Goal: Transaction & Acquisition: Book appointment/travel/reservation

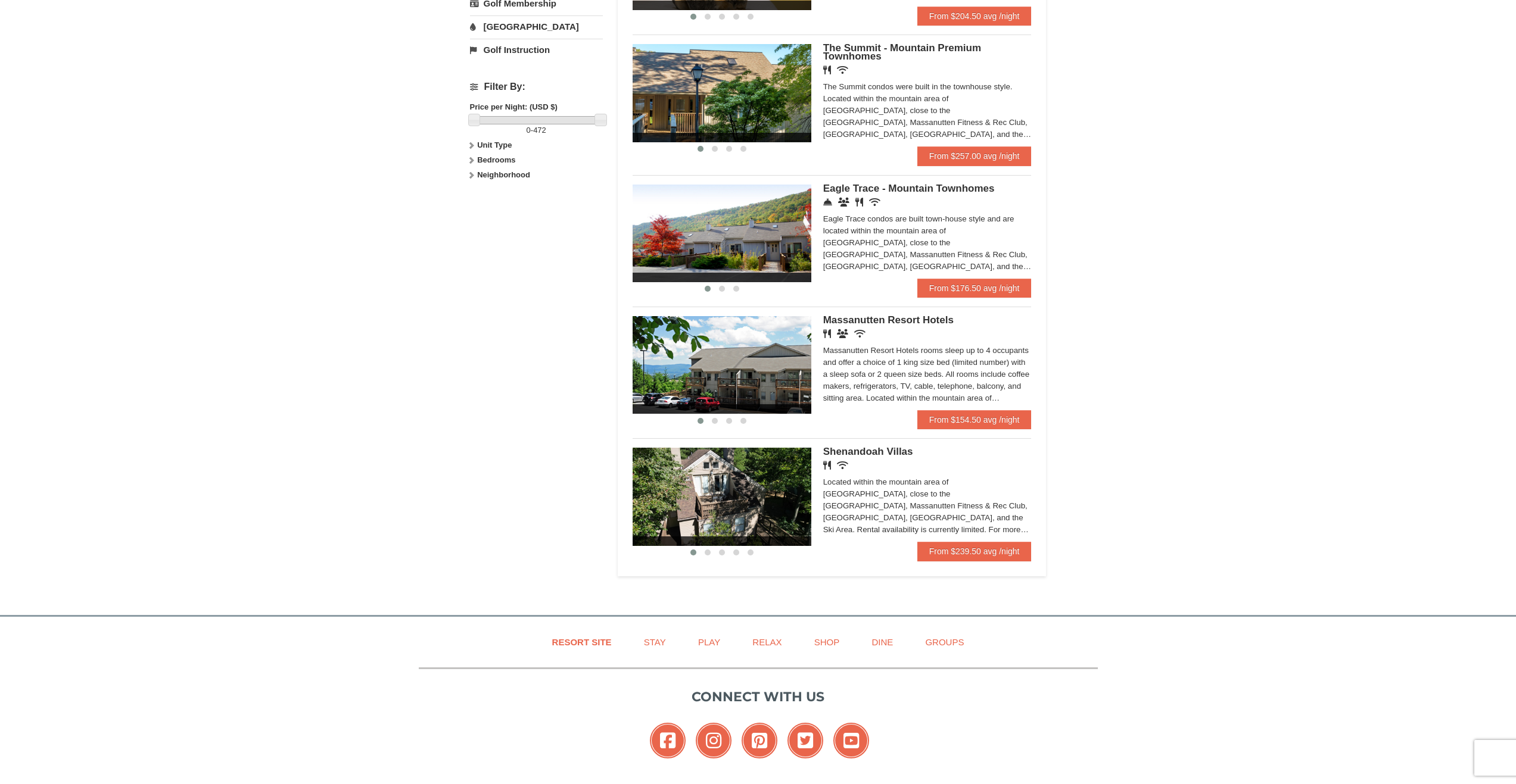
scroll to position [476, 0]
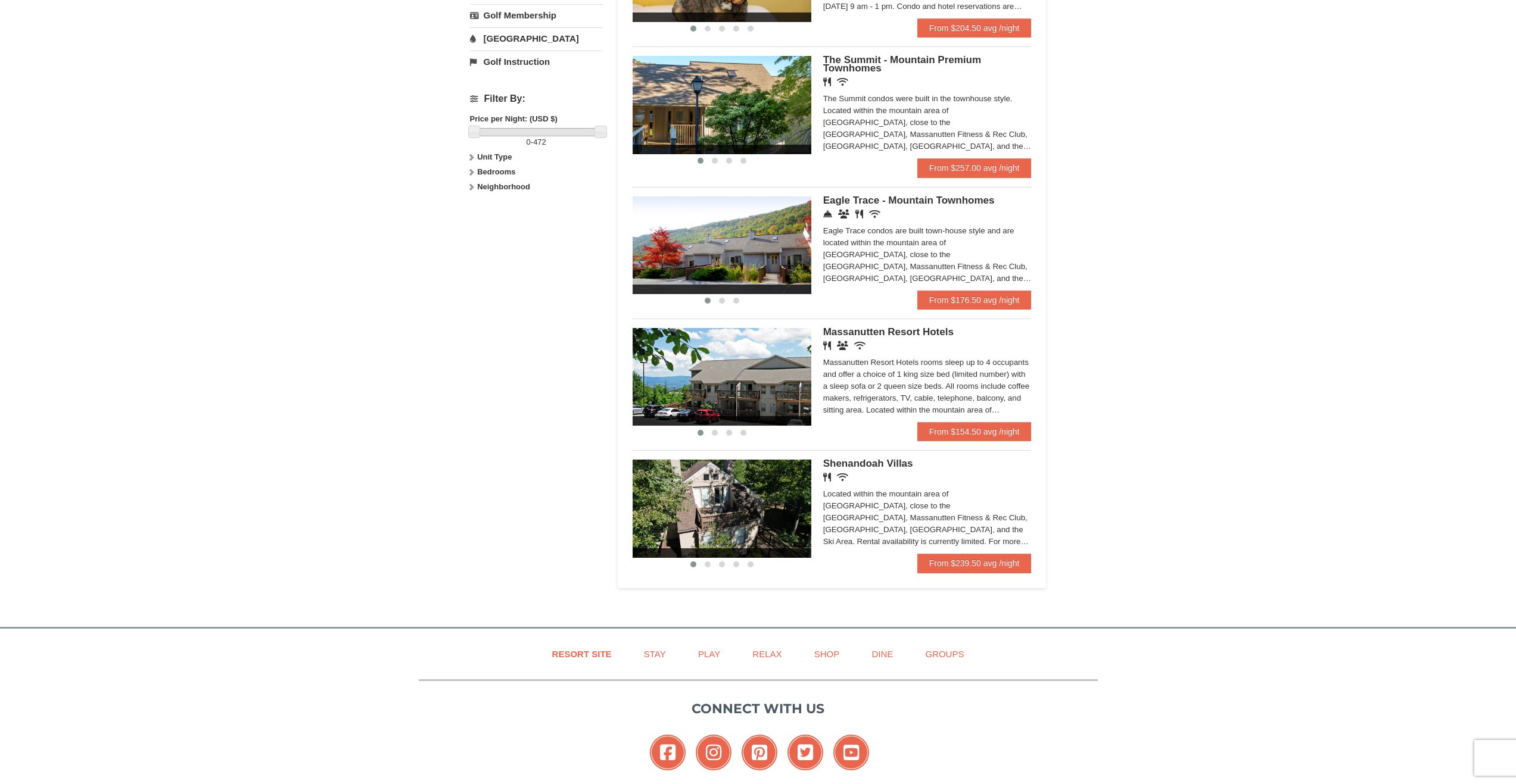
click at [754, 508] on img at bounding box center [722, 508] width 179 height 98
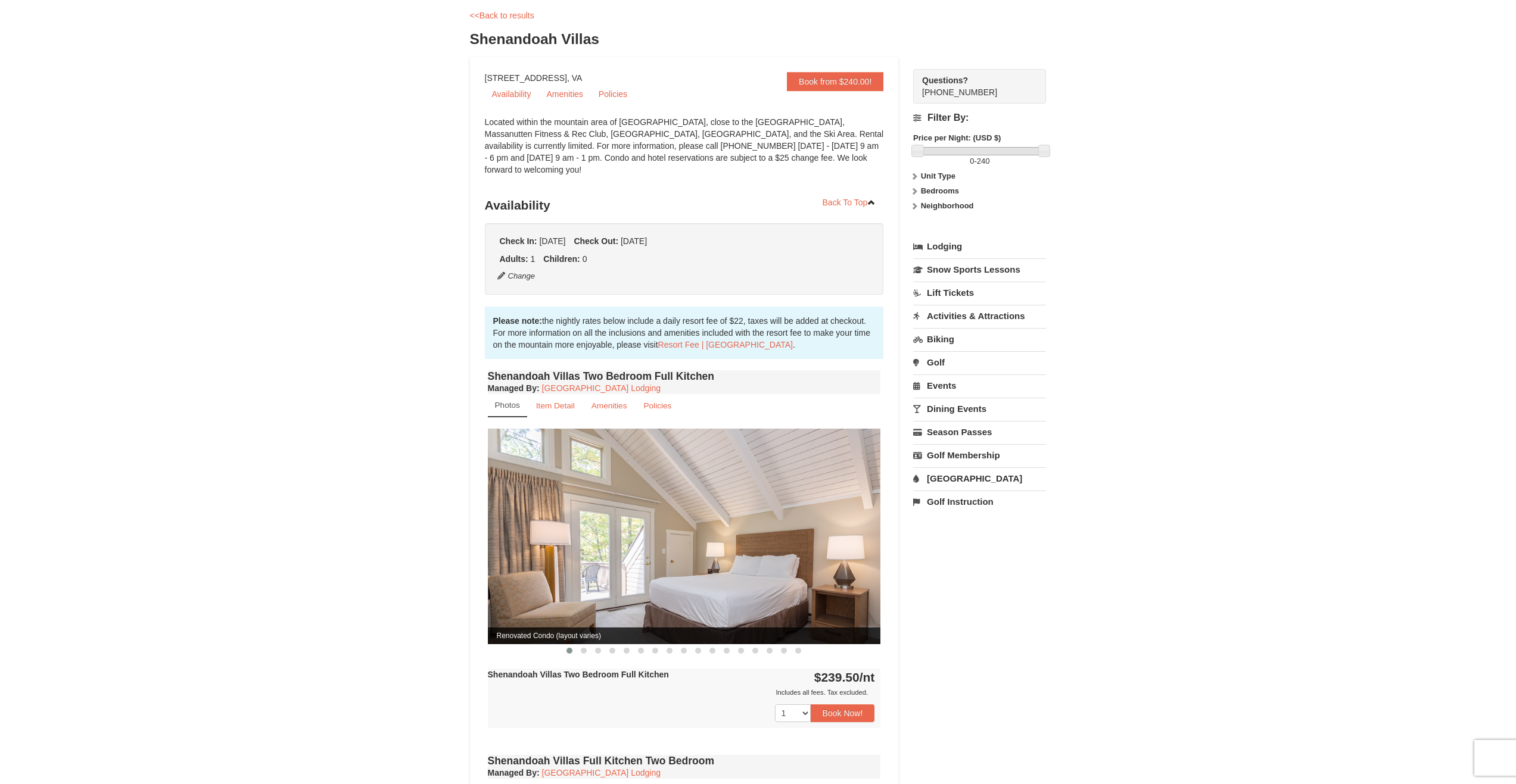
scroll to position [60, 0]
click at [747, 526] on img at bounding box center [684, 536] width 393 height 215
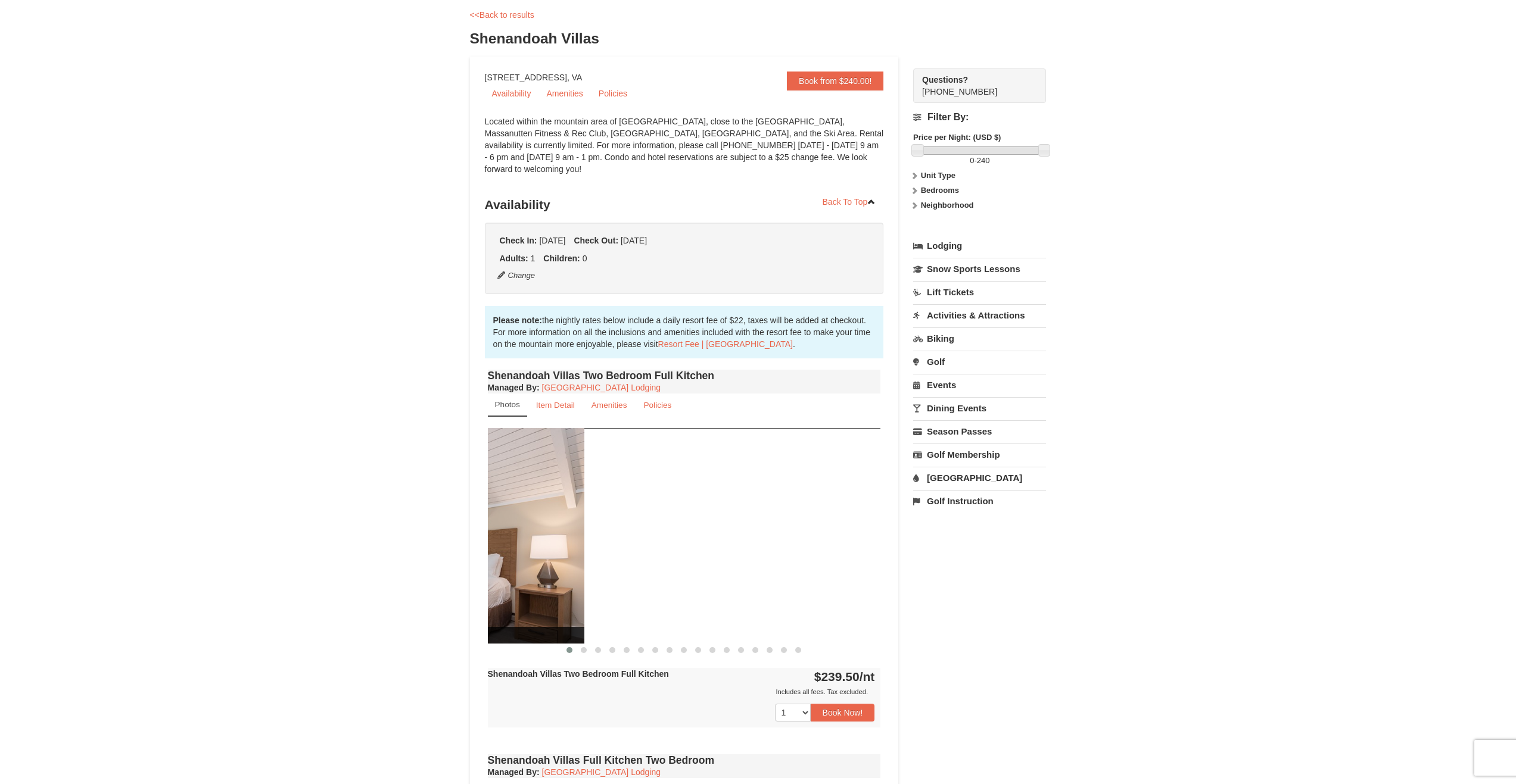
drag, startPoint x: 771, startPoint y: 530, endPoint x: 464, endPoint y: 551, distance: 307.7
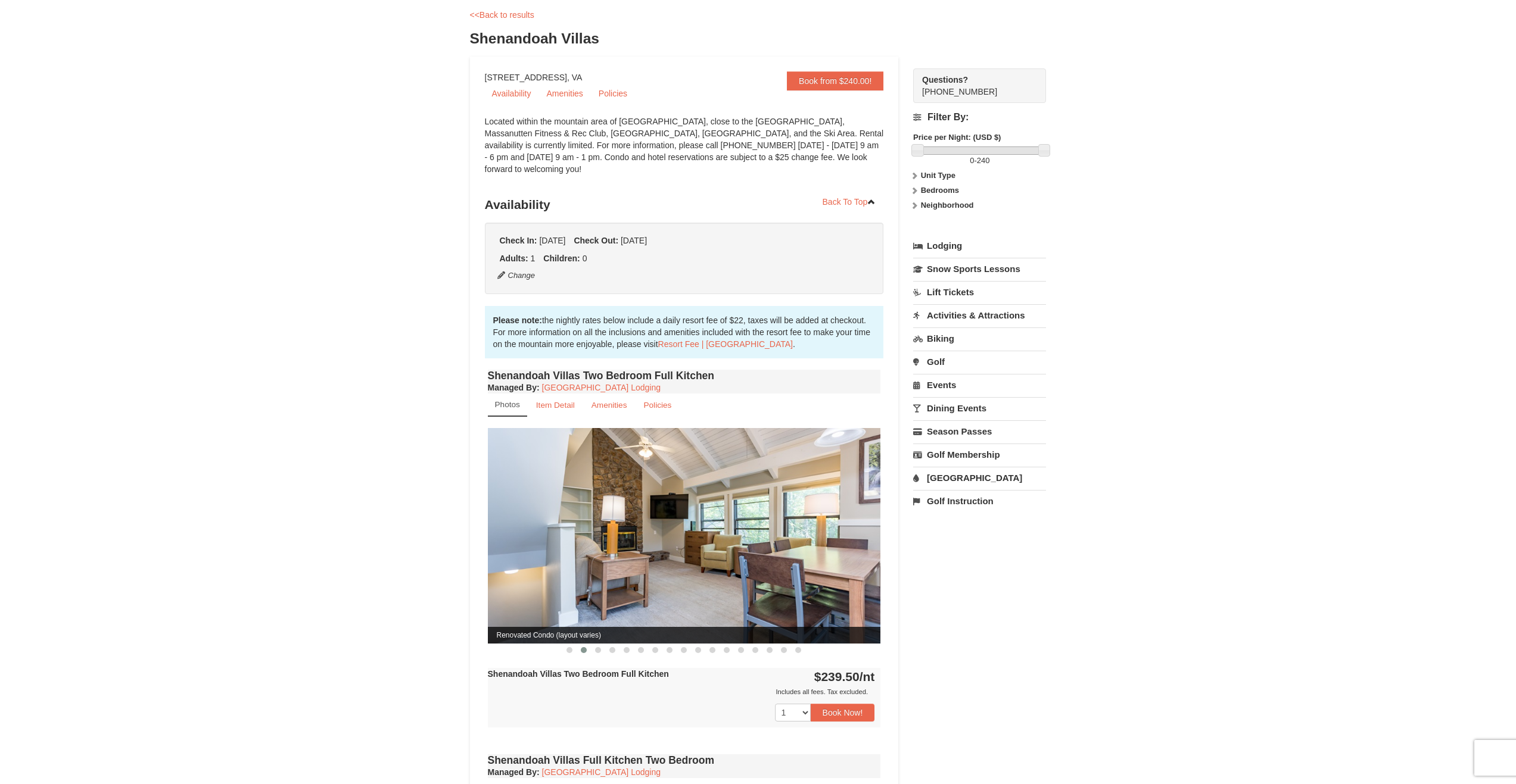
drag, startPoint x: 829, startPoint y: 541, endPoint x: 504, endPoint y: 549, distance: 325.1
click at [502, 552] on img at bounding box center [684, 536] width 393 height 215
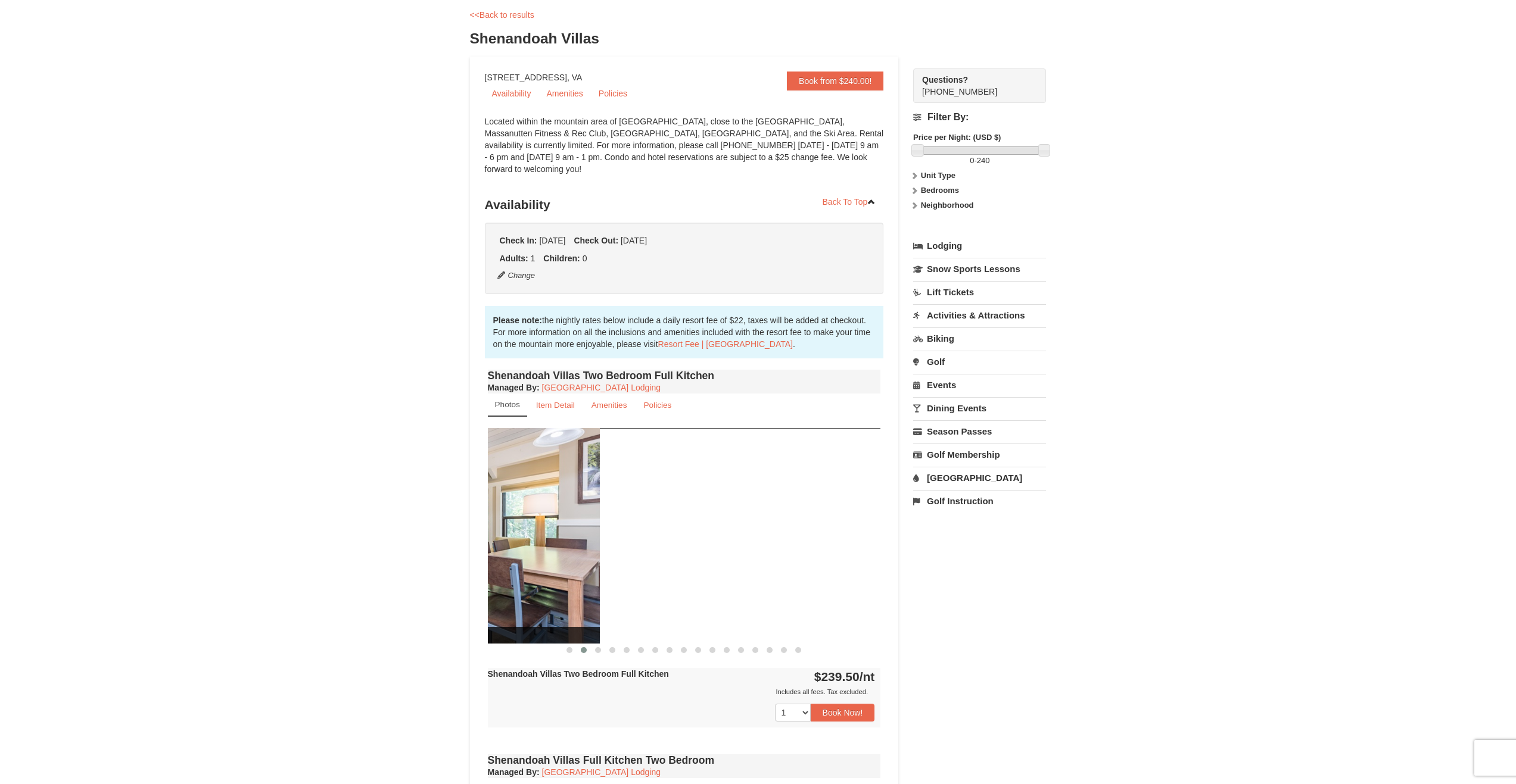
drag, startPoint x: 767, startPoint y: 527, endPoint x: 381, endPoint y: 529, distance: 386.0
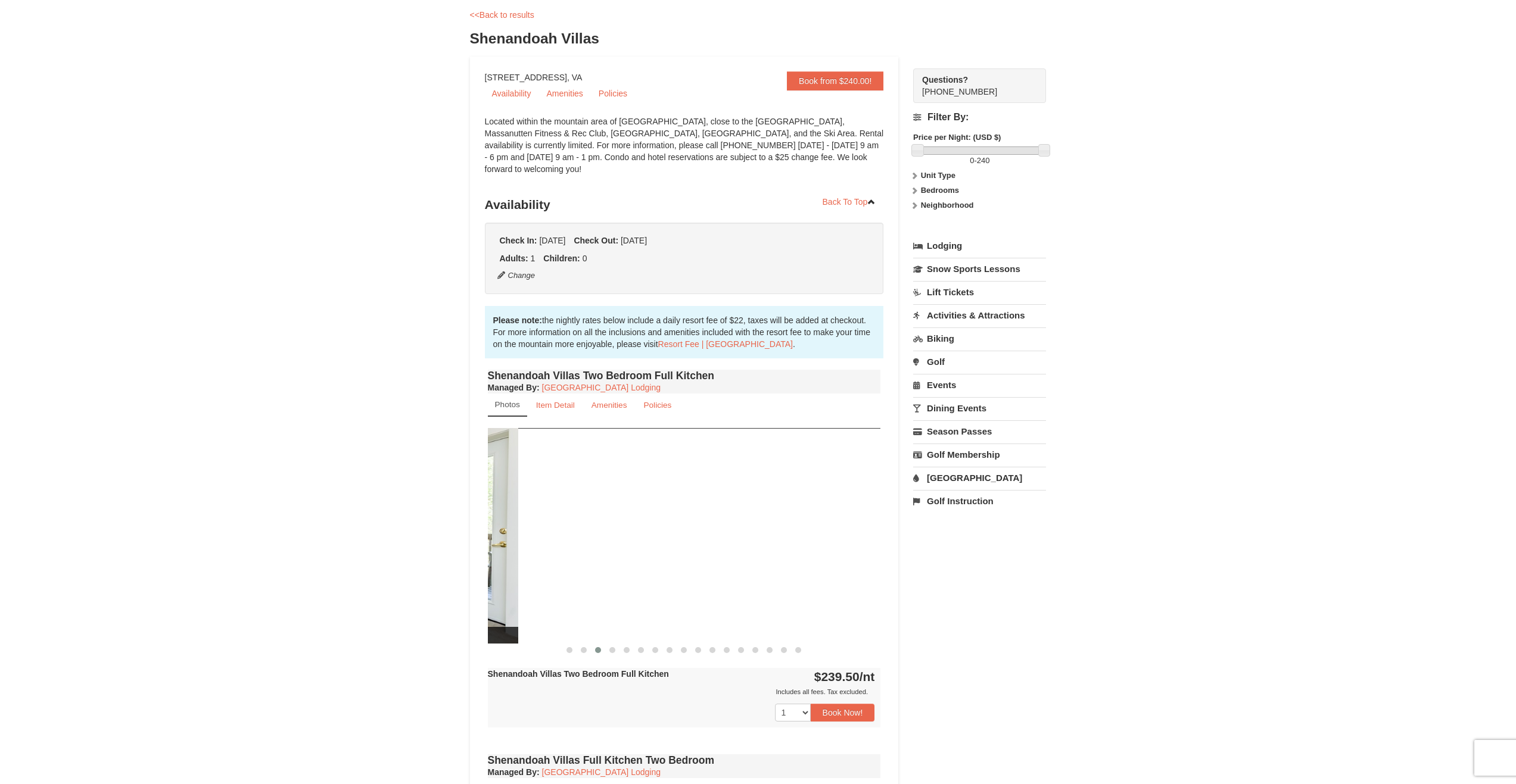
drag, startPoint x: 821, startPoint y: 529, endPoint x: 452, endPoint y: 548, distance: 369.5
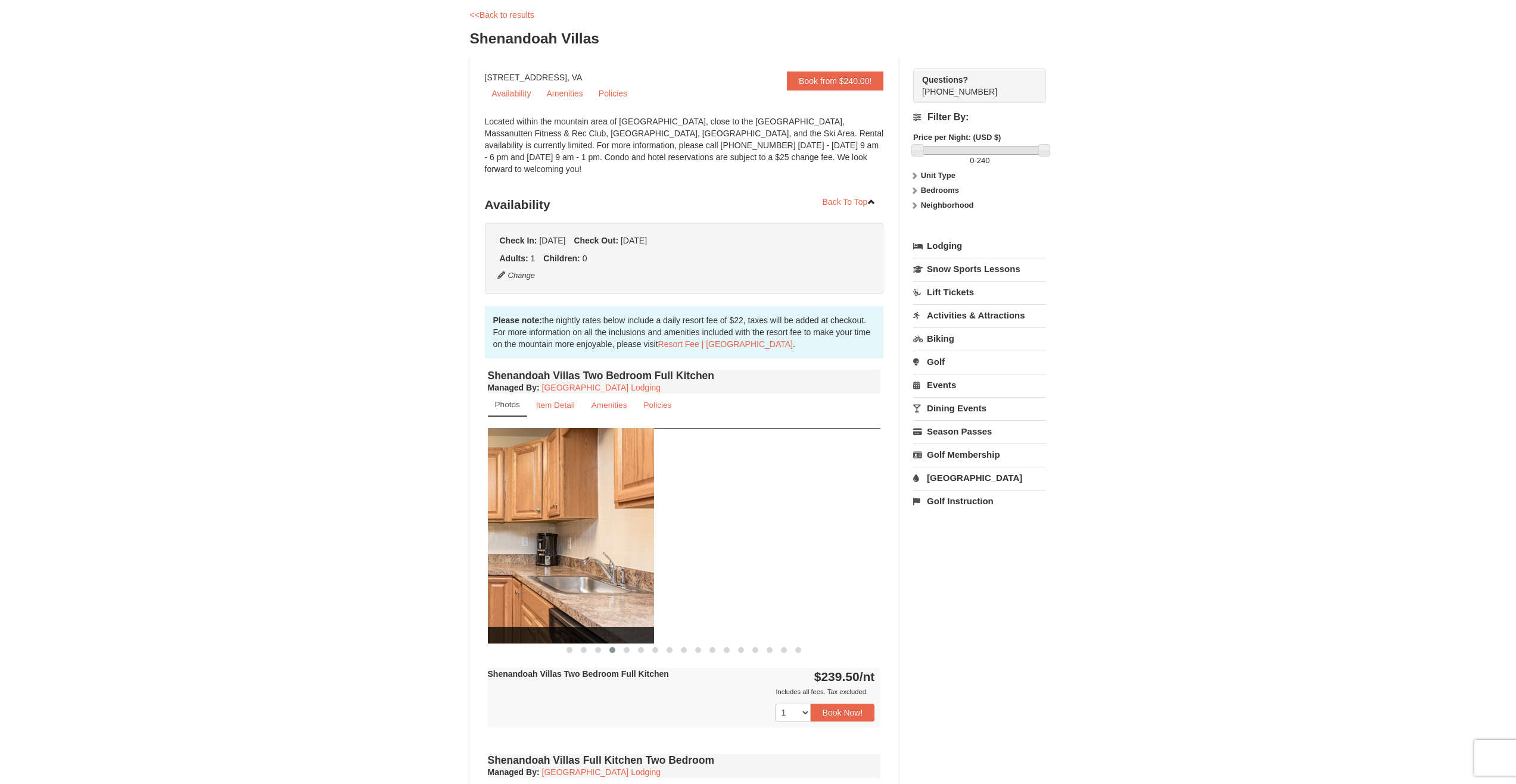
drag, startPoint x: 744, startPoint y: 525, endPoint x: 494, endPoint y: 537, distance: 250.3
click at [502, 537] on img at bounding box center [457, 536] width 393 height 215
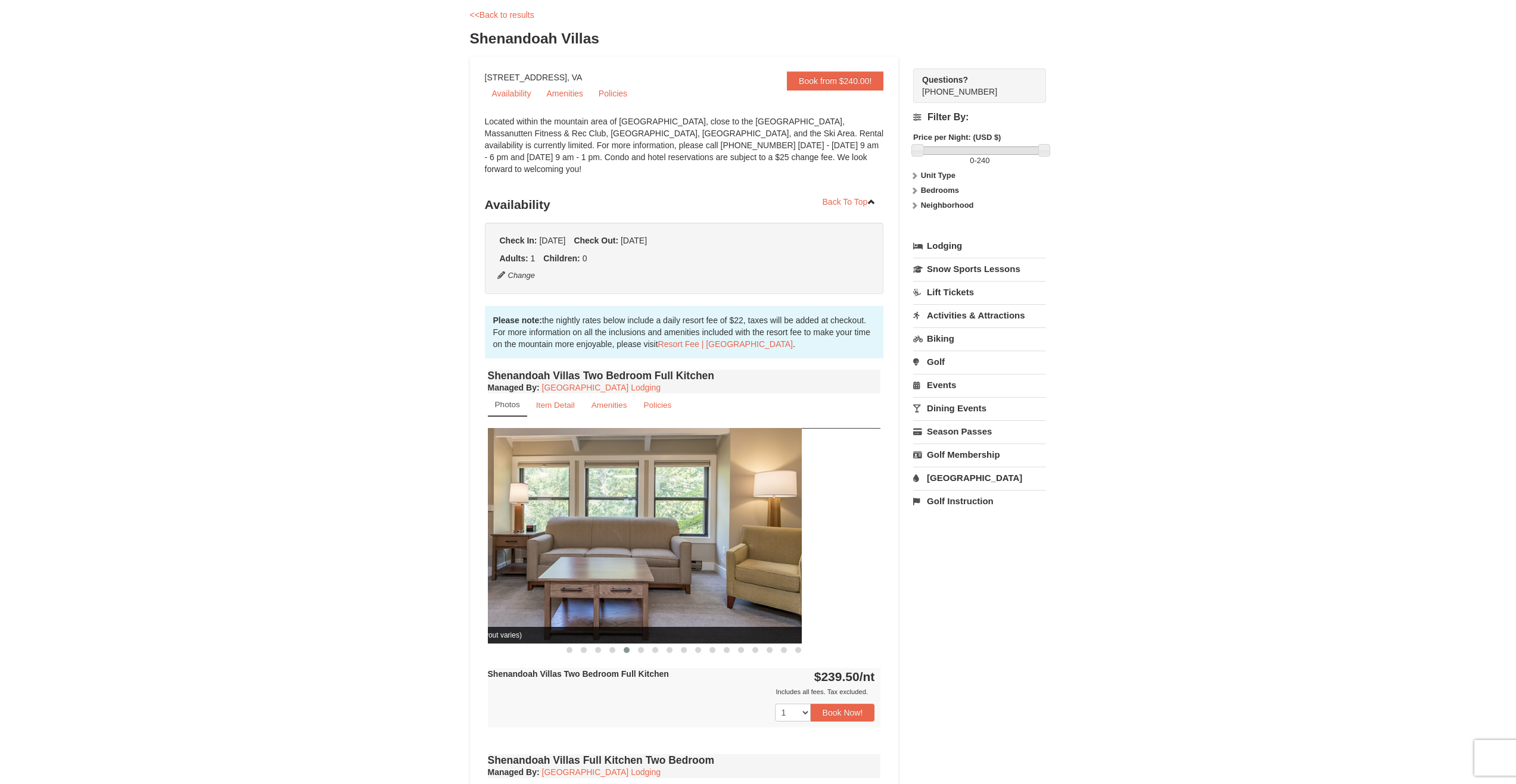
drag, startPoint x: 796, startPoint y: 517, endPoint x: 483, endPoint y: 537, distance: 313.6
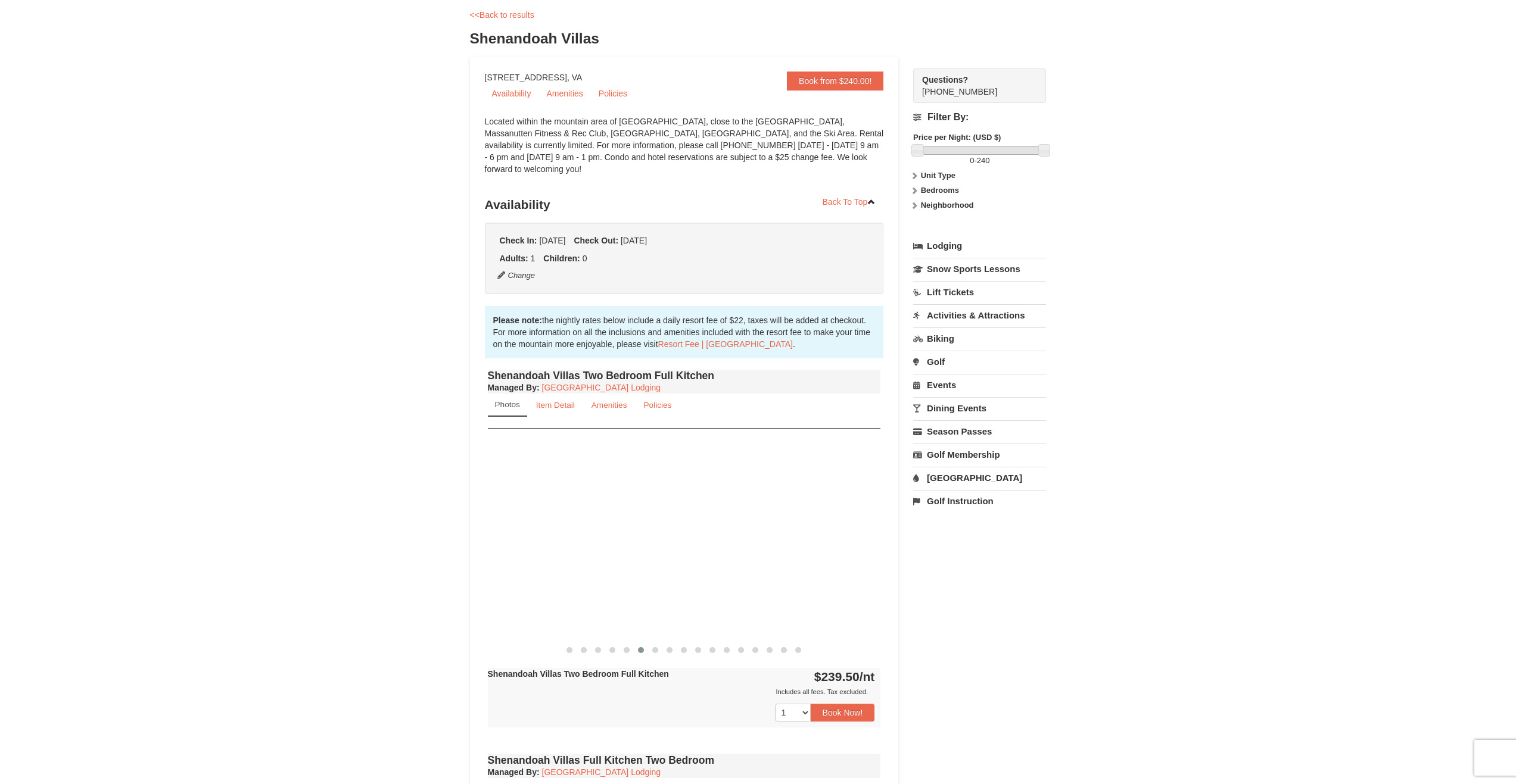
drag, startPoint x: 829, startPoint y: 534, endPoint x: 394, endPoint y: 548, distance: 435.2
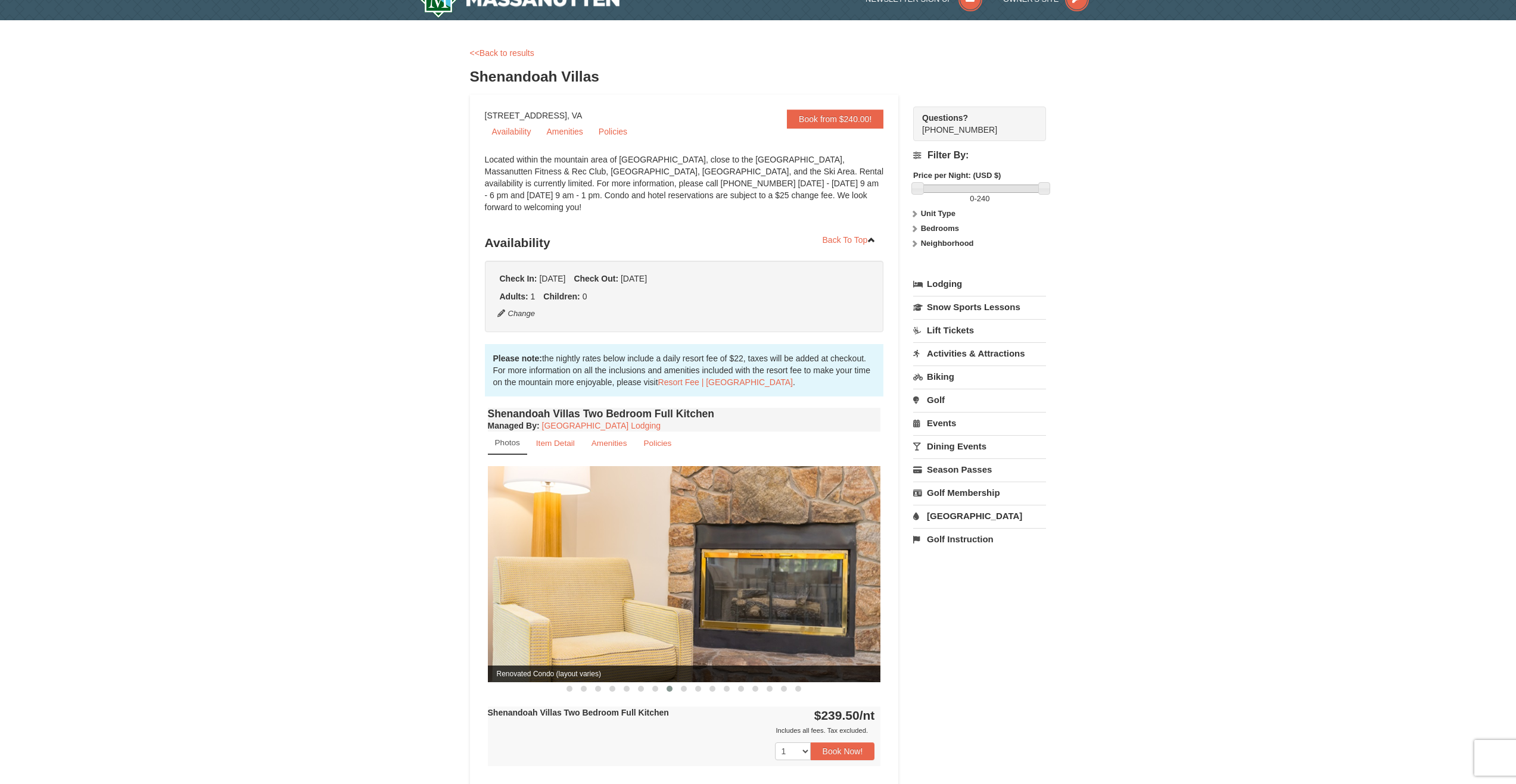
scroll to position [0, 0]
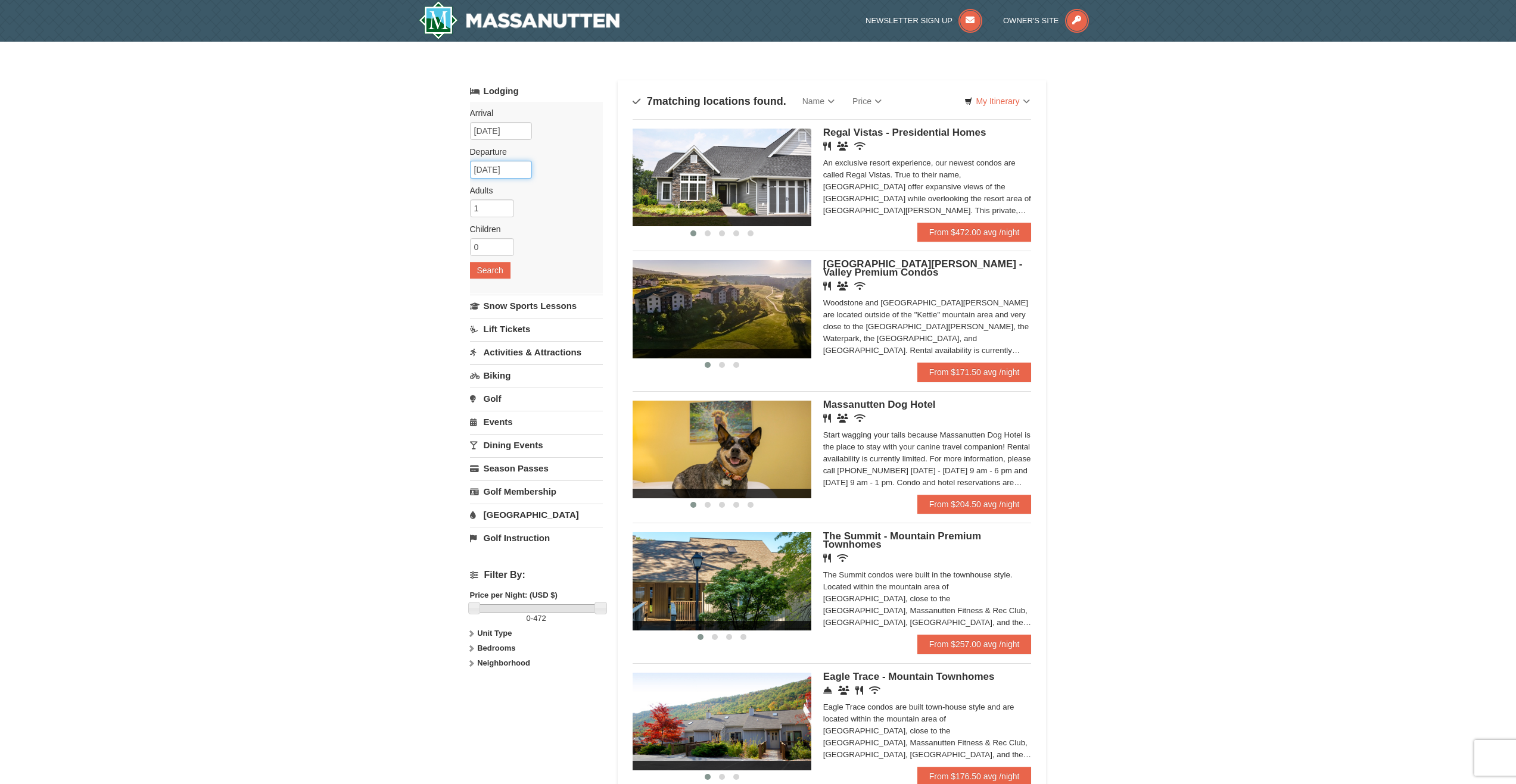
click at [522, 169] on input "[DATE]" at bounding box center [501, 169] width 62 height 18
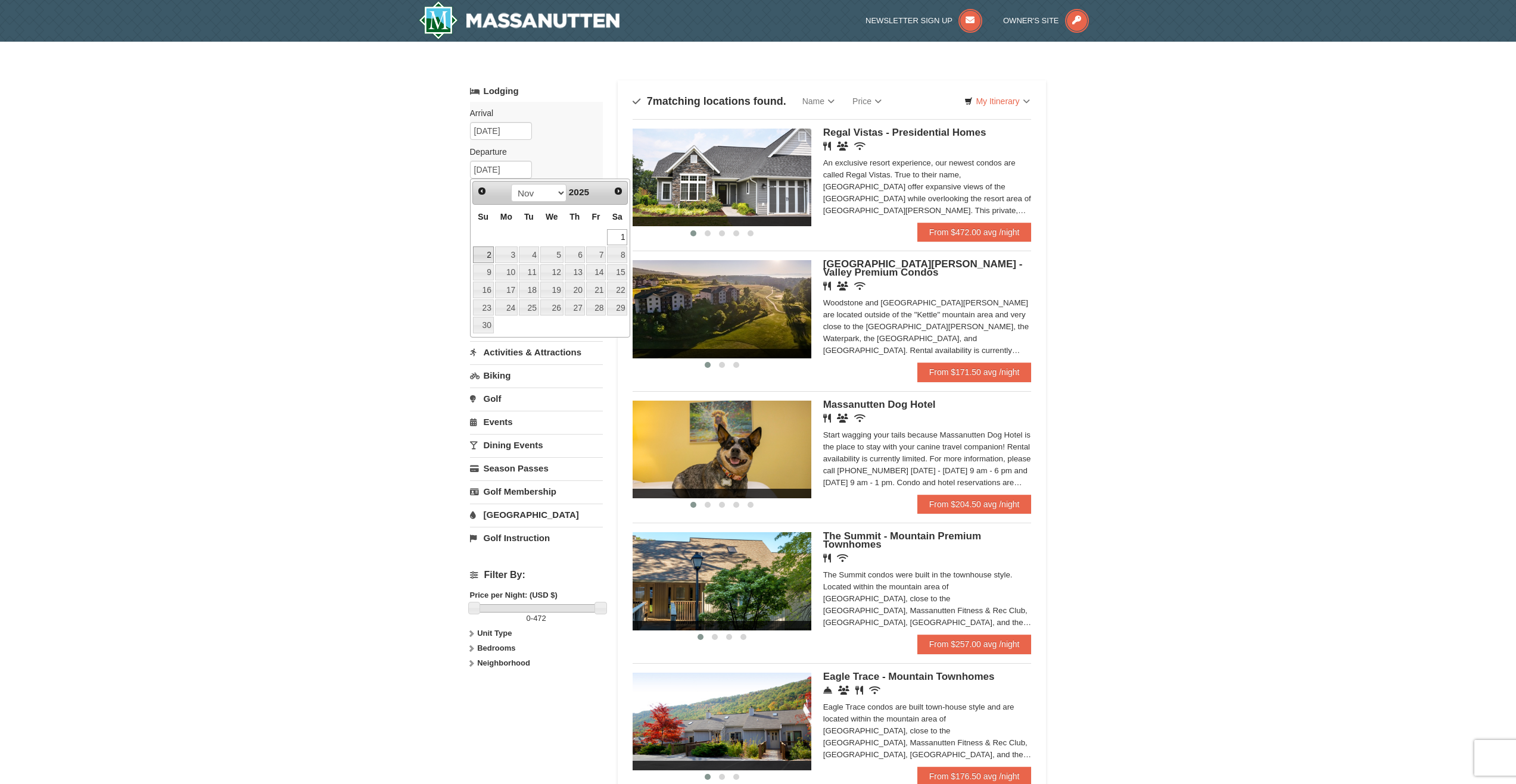
click at [483, 252] on link "2" at bounding box center [483, 255] width 21 height 17
type input "[DATE]"
click at [495, 271] on button "Search" at bounding box center [490, 271] width 41 height 17
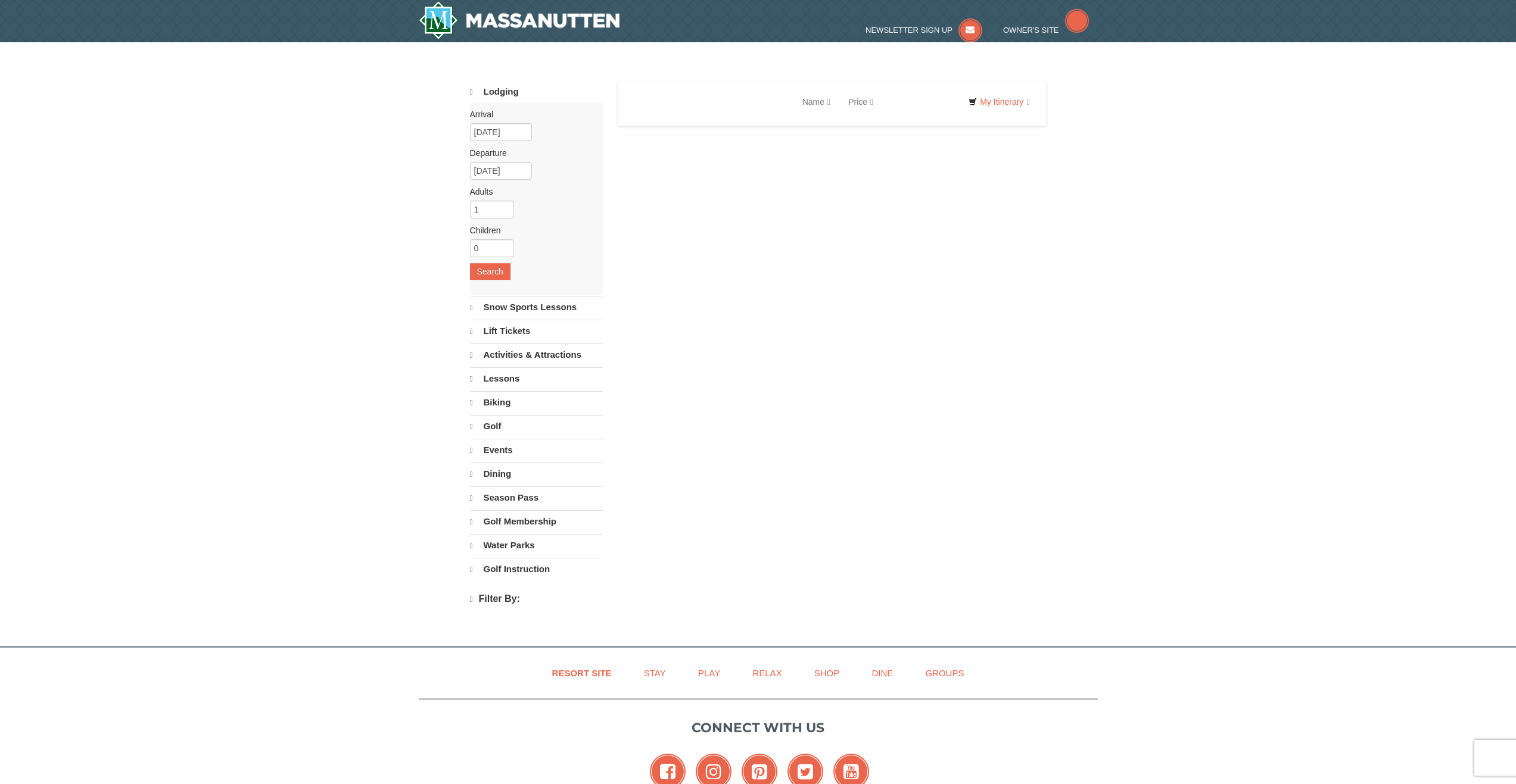
select select "10"
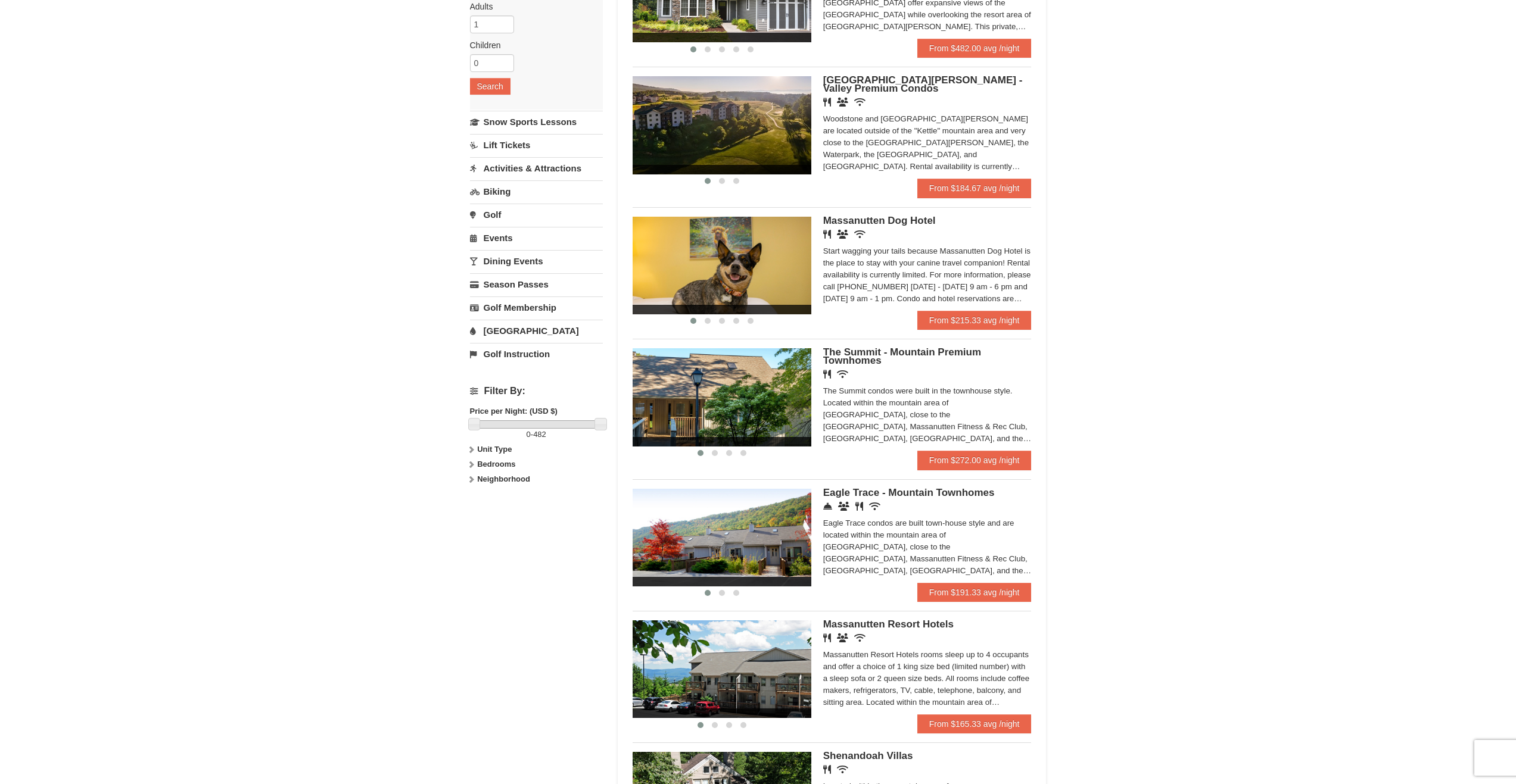
scroll to position [179, 0]
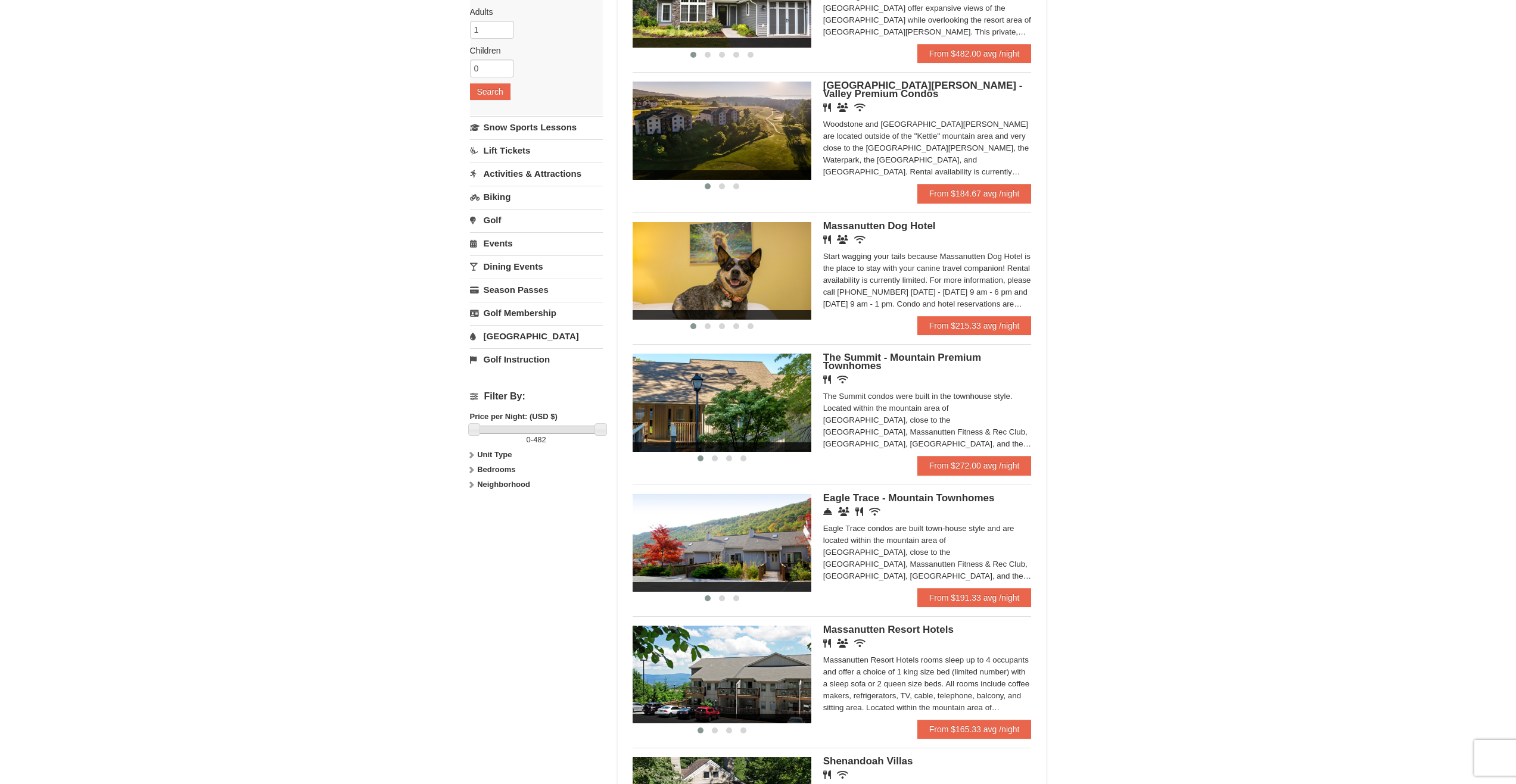
click at [736, 112] on img at bounding box center [722, 130] width 179 height 98
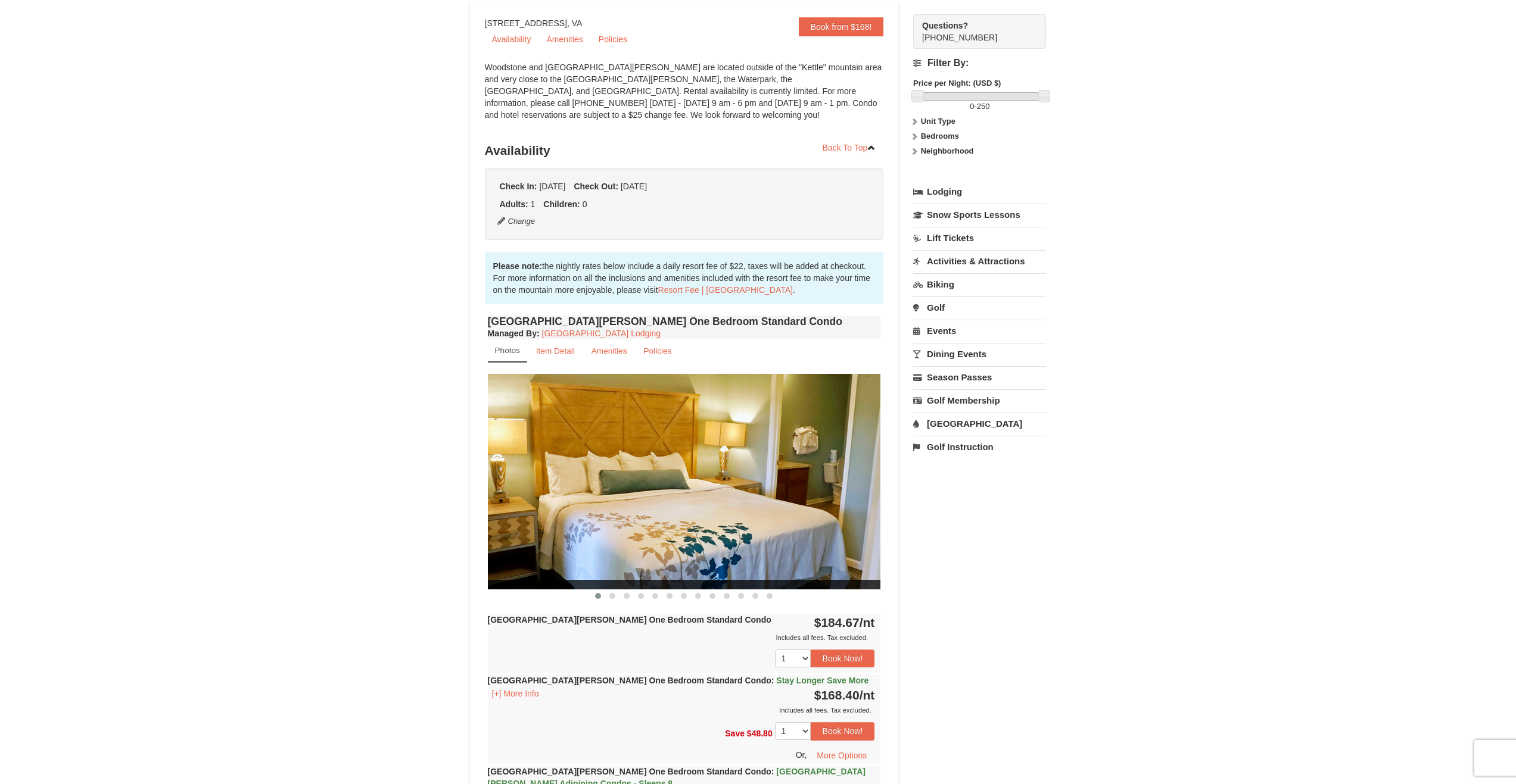
scroll to position [119, 0]
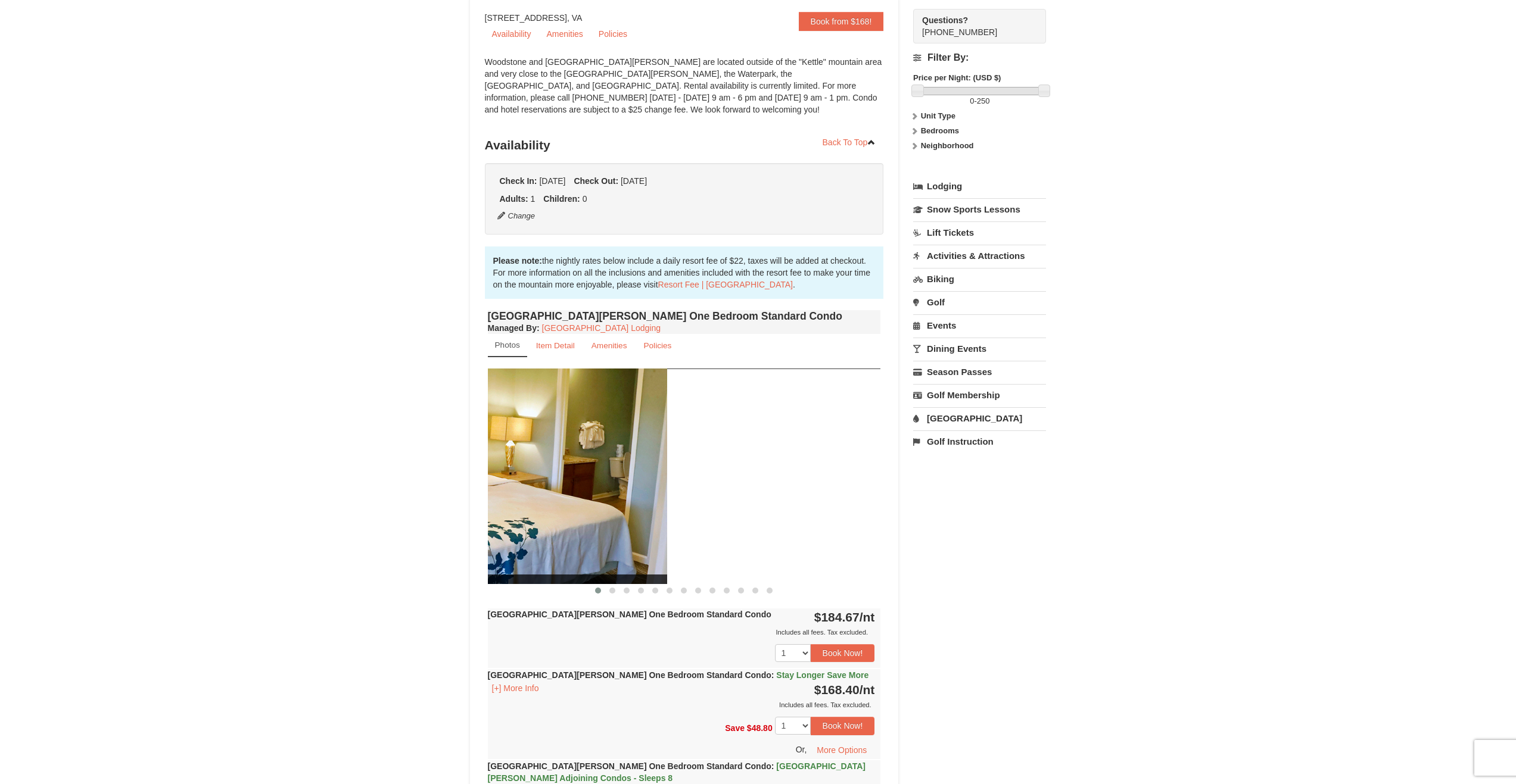
drag, startPoint x: 801, startPoint y: 510, endPoint x: 535, endPoint y: 514, distance: 266.0
click at [536, 514] on img at bounding box center [470, 476] width 393 height 215
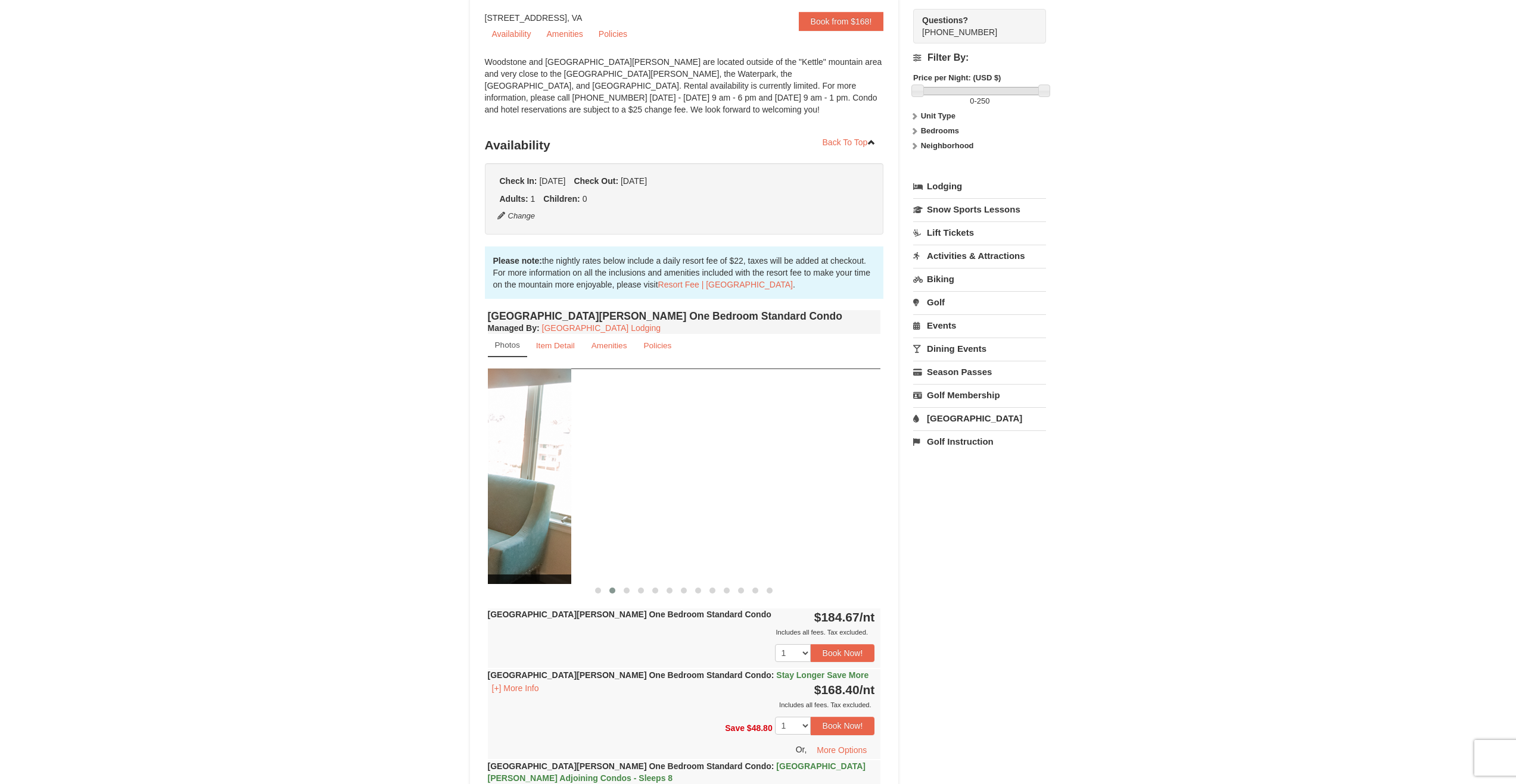
drag, startPoint x: 846, startPoint y: 482, endPoint x: 495, endPoint y: 498, distance: 351.4
click at [496, 499] on img at bounding box center [374, 476] width 393 height 215
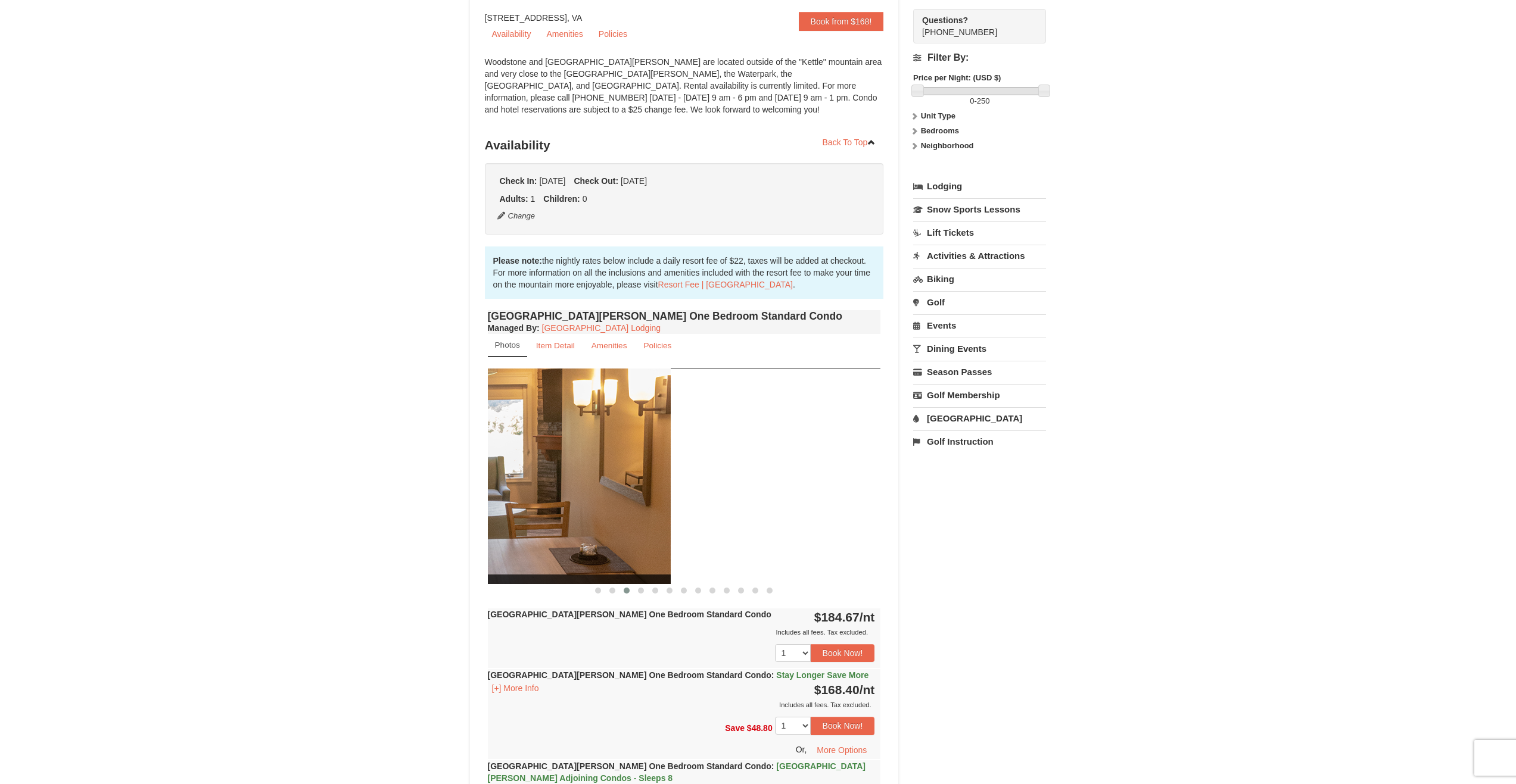
drag, startPoint x: 768, startPoint y: 463, endPoint x: 475, endPoint y: 477, distance: 293.3
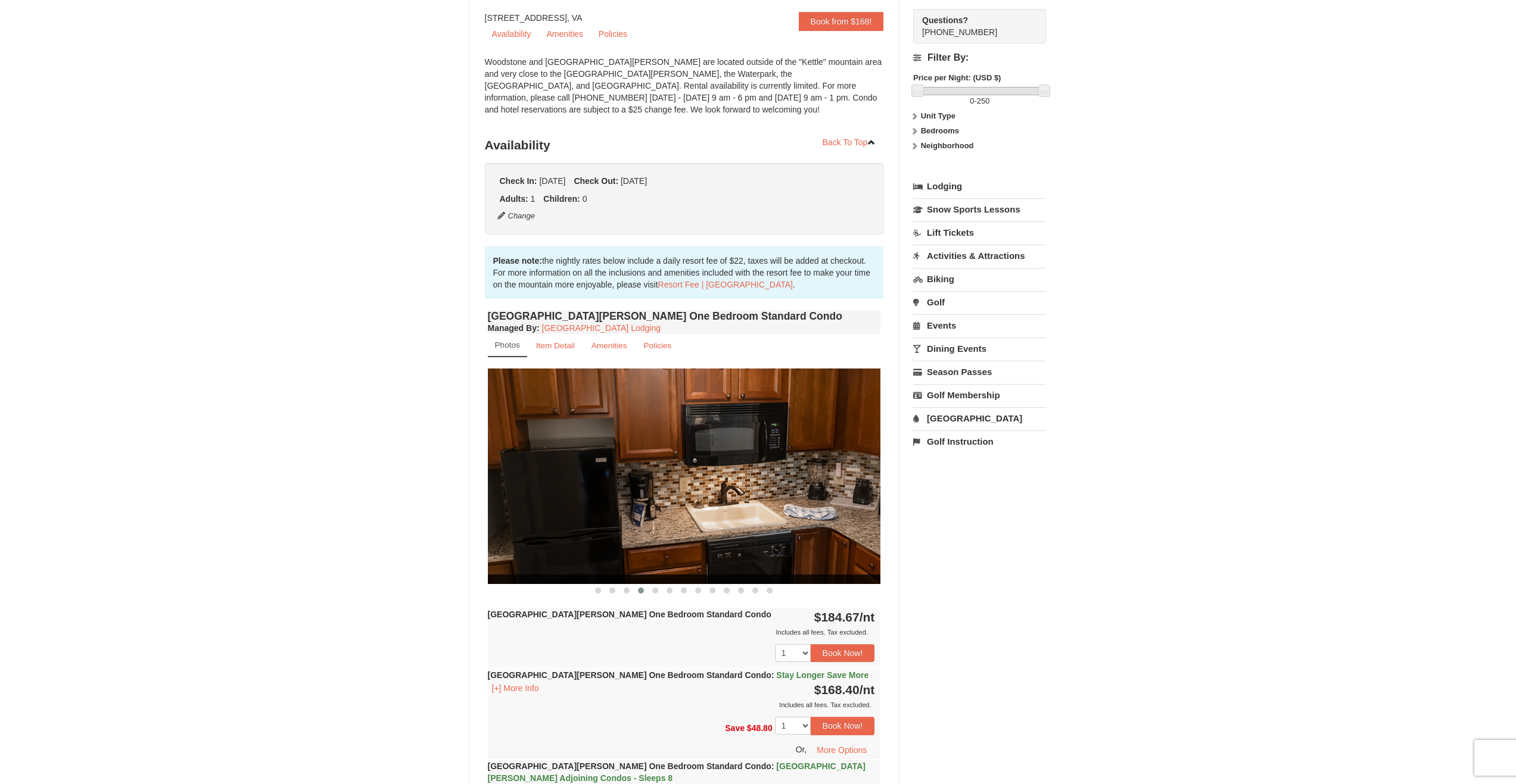
drag, startPoint x: 808, startPoint y: 460, endPoint x: 594, endPoint y: 486, distance: 215.6
click at [594, 486] on img at bounding box center [684, 476] width 393 height 215
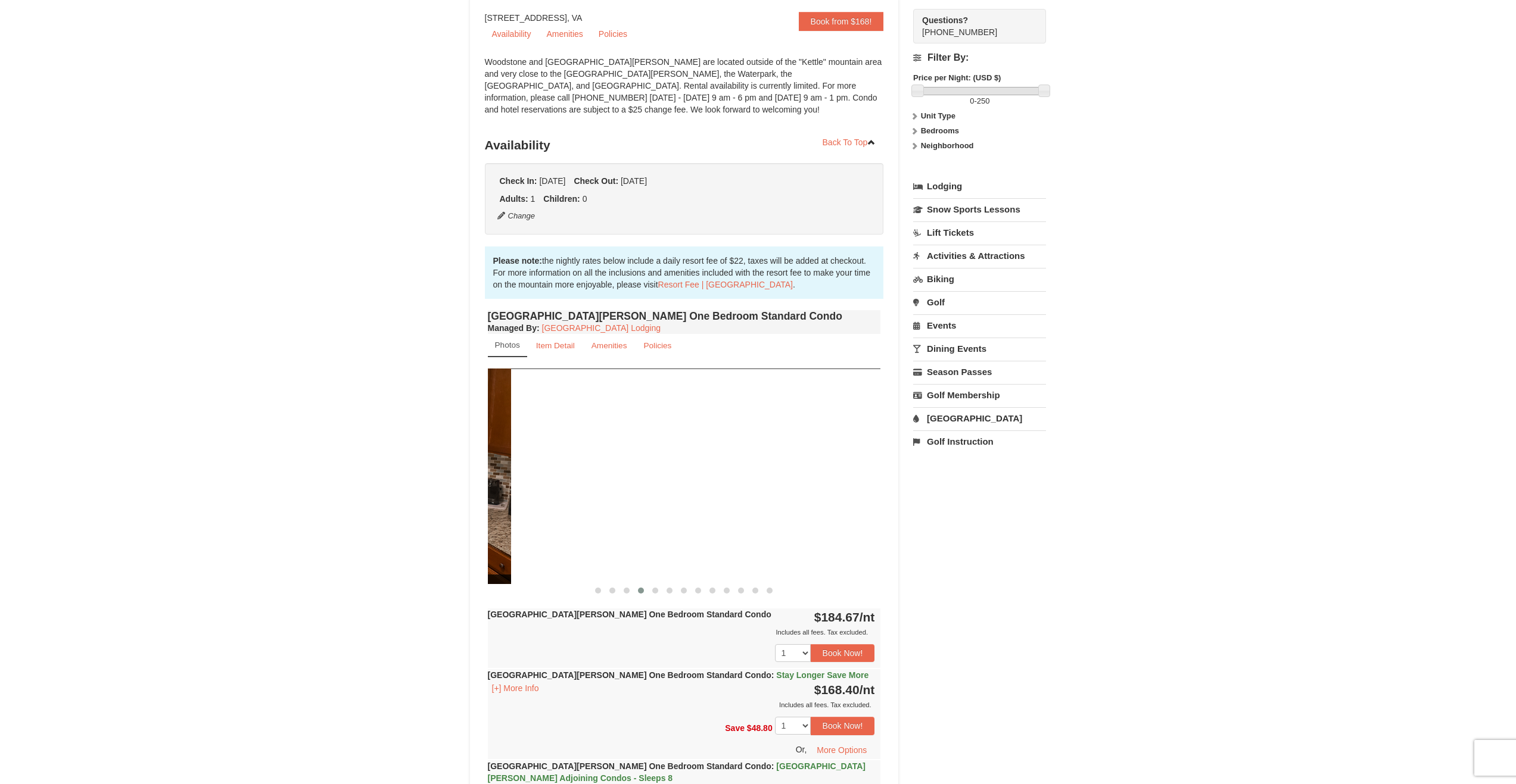
drag, startPoint x: 784, startPoint y: 480, endPoint x: 375, endPoint y: 489, distance: 409.1
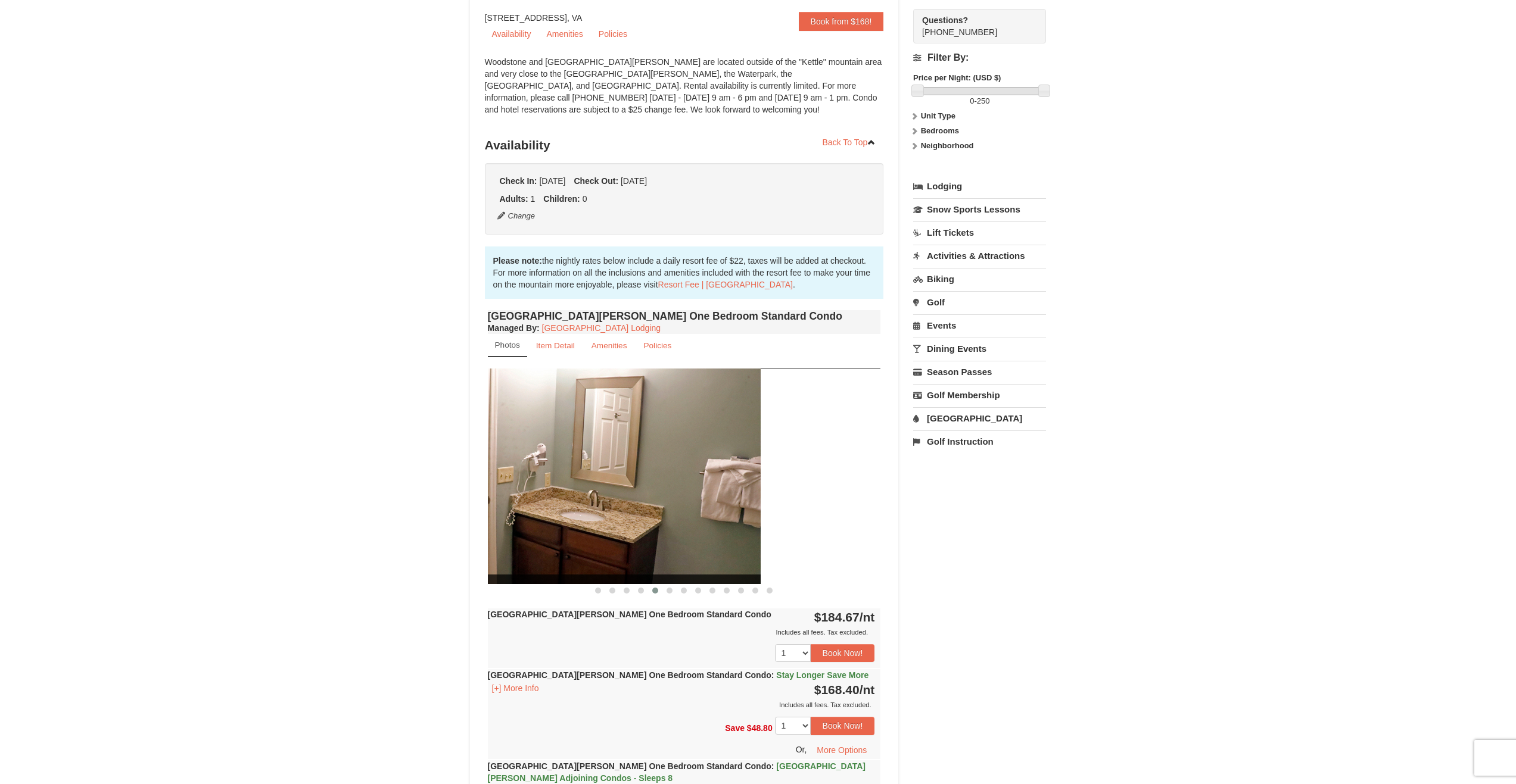
drag, startPoint x: 753, startPoint y: 468, endPoint x: 499, endPoint y: 483, distance: 254.4
click at [506, 483] on img at bounding box center [563, 476] width 393 height 215
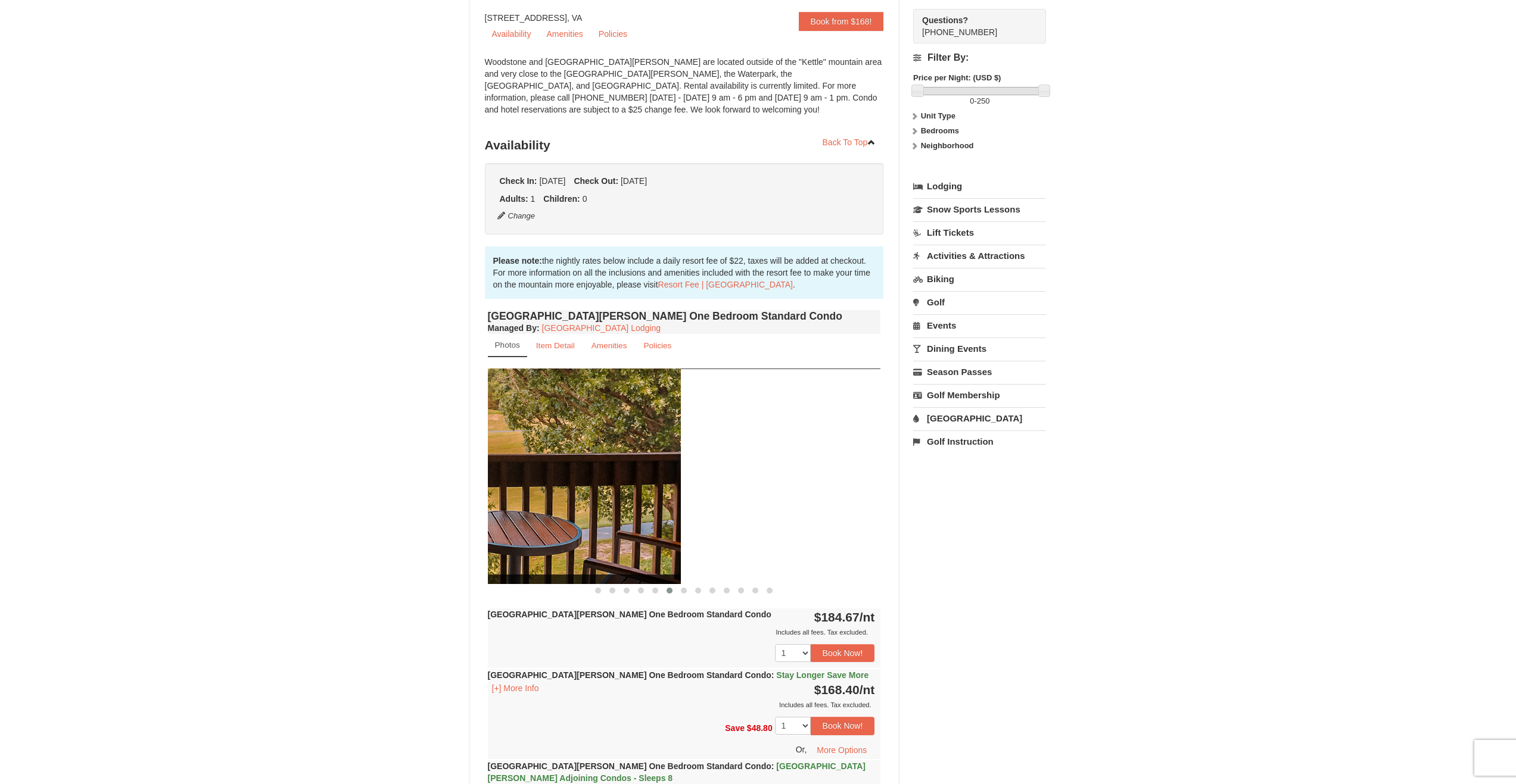
drag, startPoint x: 801, startPoint y: 469, endPoint x: 521, endPoint y: 462, distance: 280.1
click at [522, 463] on img at bounding box center [484, 476] width 393 height 215
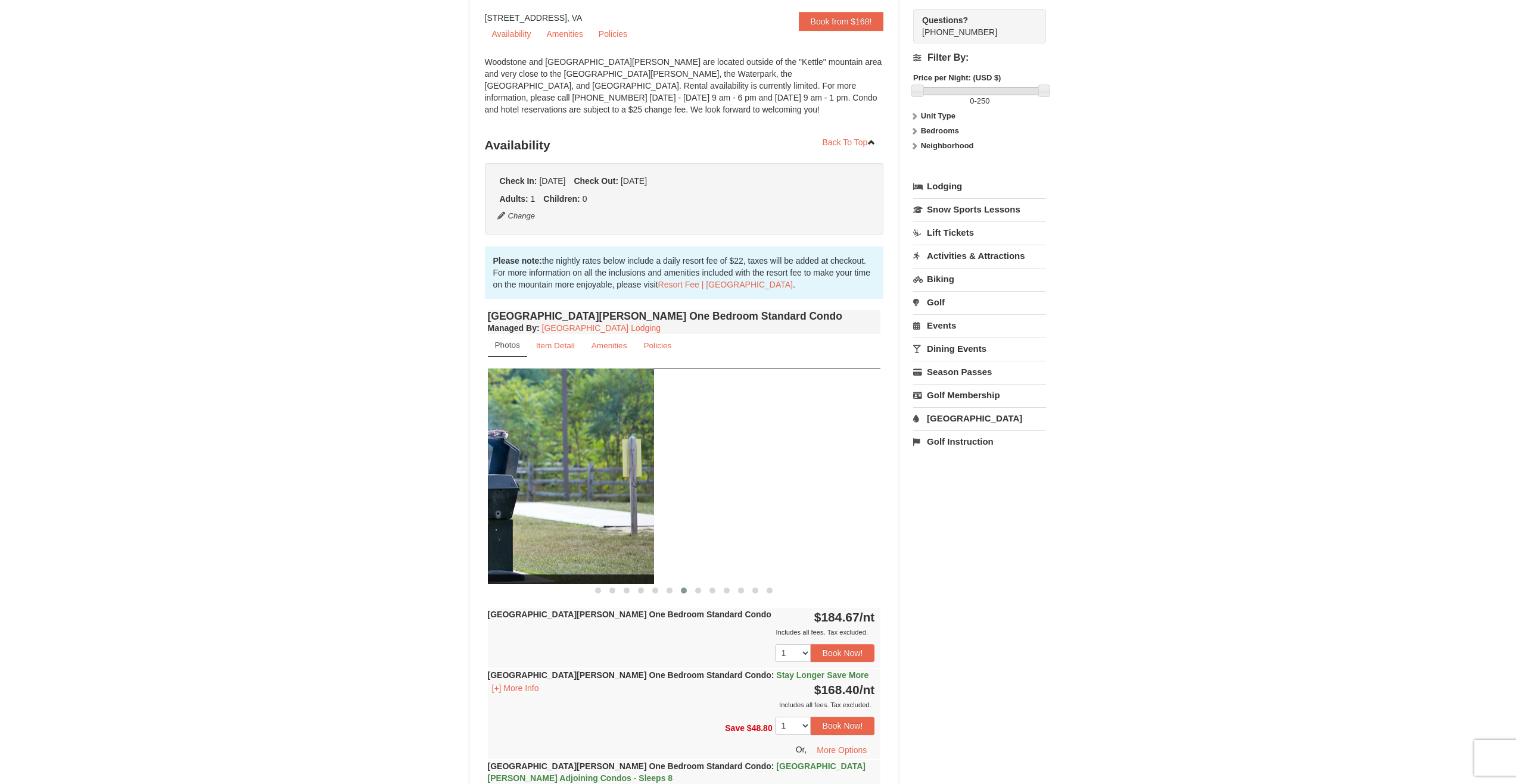
drag, startPoint x: 783, startPoint y: 451, endPoint x: 467, endPoint y: 458, distance: 316.1
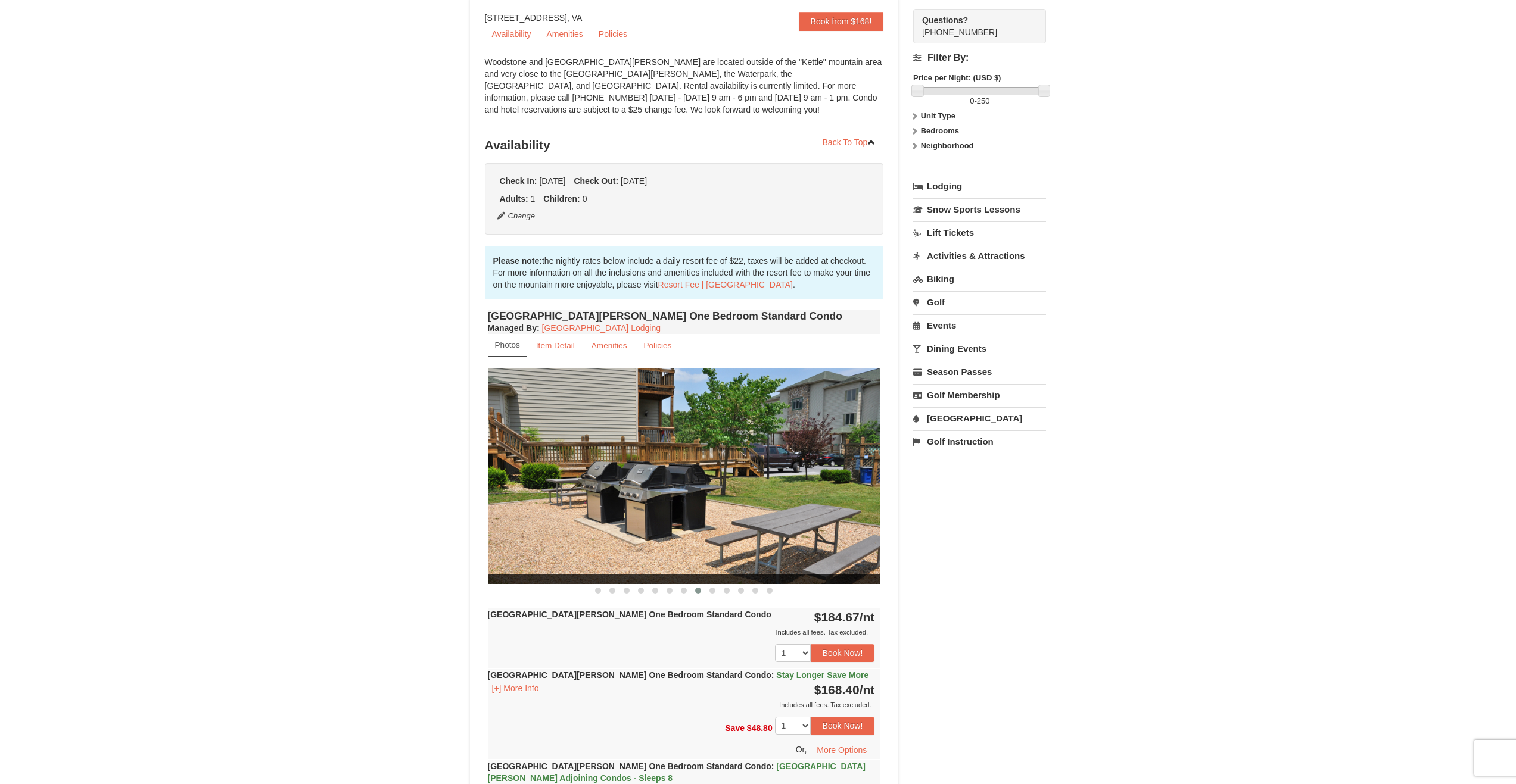
drag, startPoint x: 790, startPoint y: 449, endPoint x: 631, endPoint y: 458, distance: 159.3
click at [631, 458] on img at bounding box center [684, 476] width 393 height 215
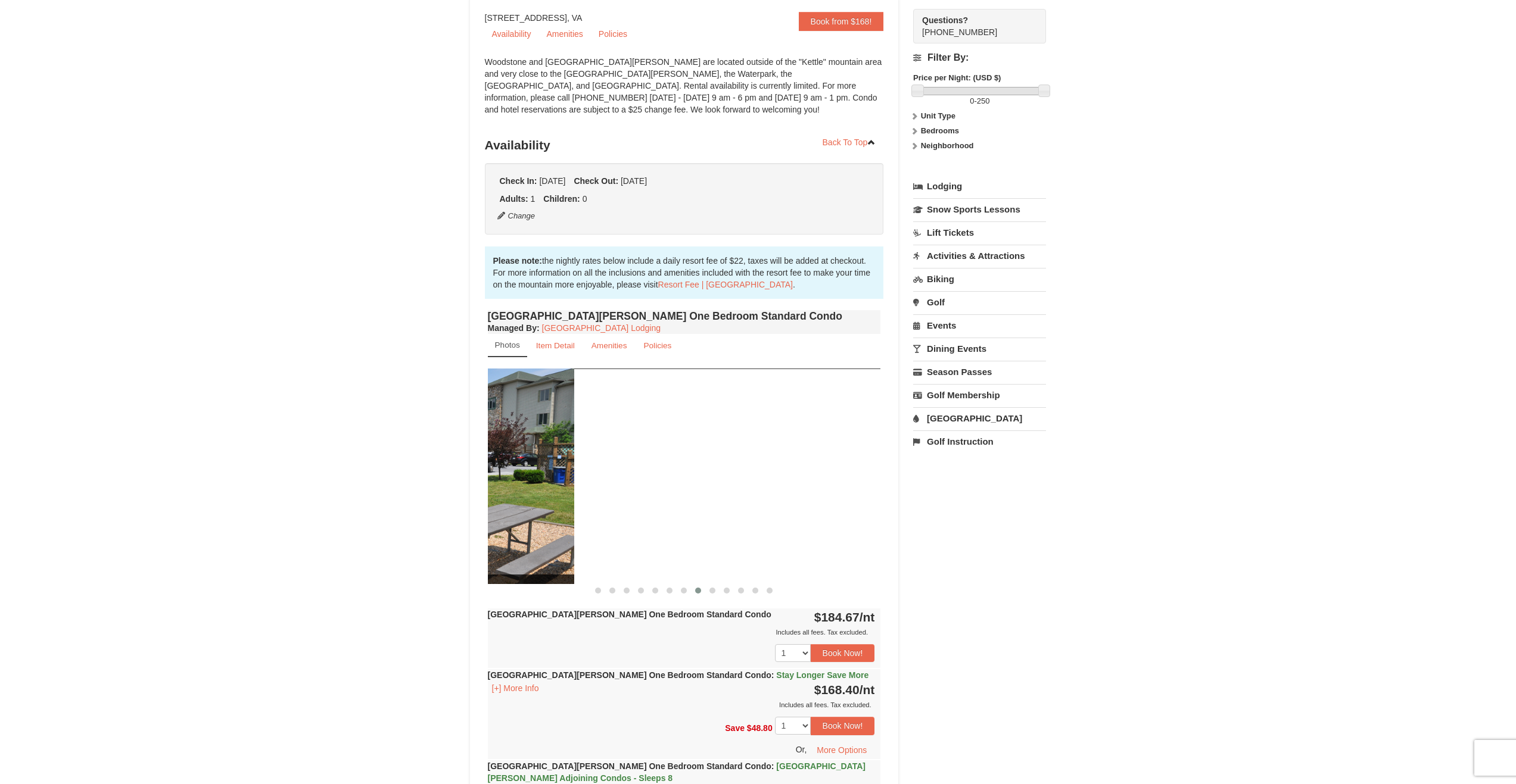
drag, startPoint x: 803, startPoint y: 464, endPoint x: 457, endPoint y: 482, distance: 346.5
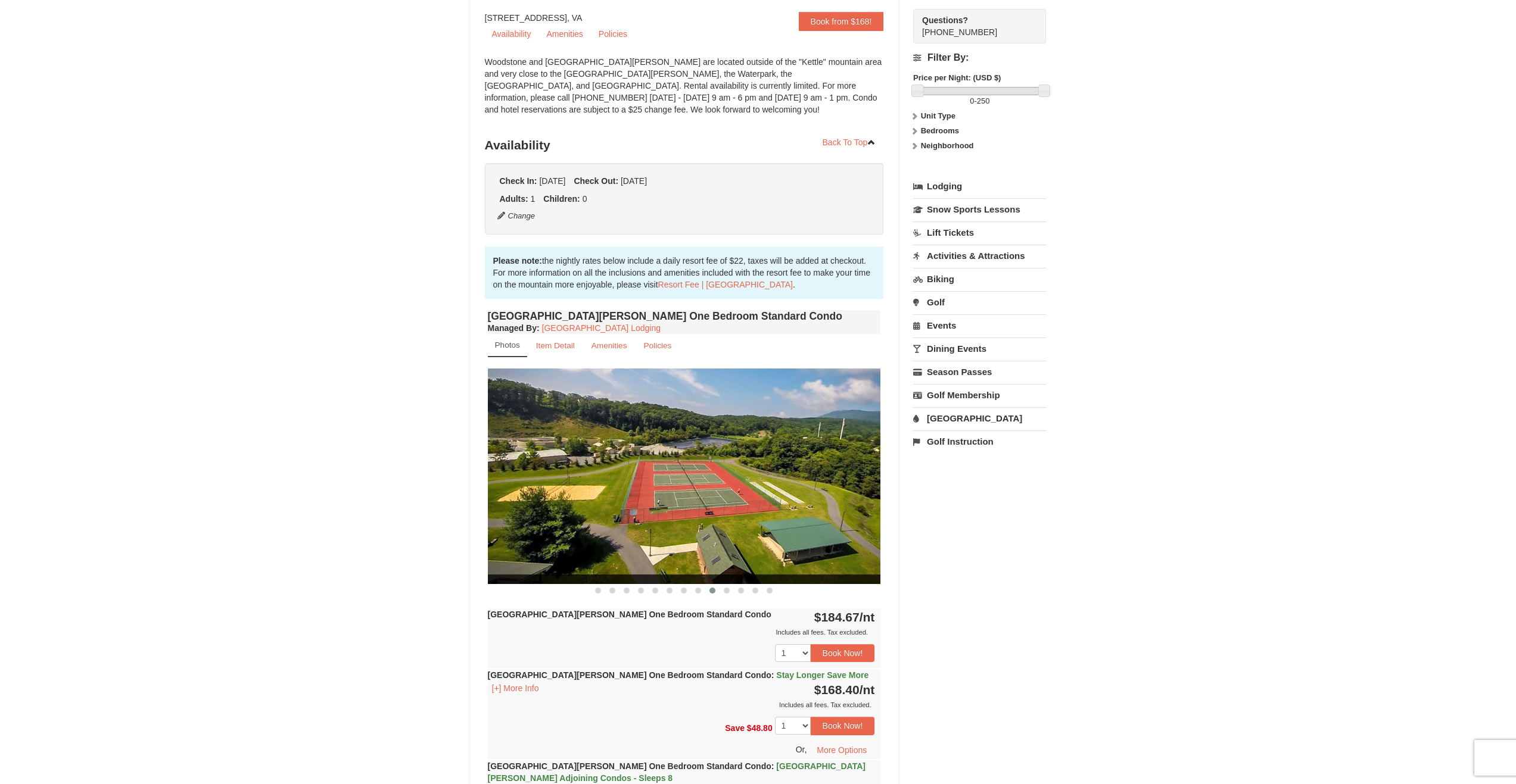
drag, startPoint x: 801, startPoint y: 476, endPoint x: 627, endPoint y: 470, distance: 174.1
click at [581, 475] on img at bounding box center [684, 476] width 393 height 215
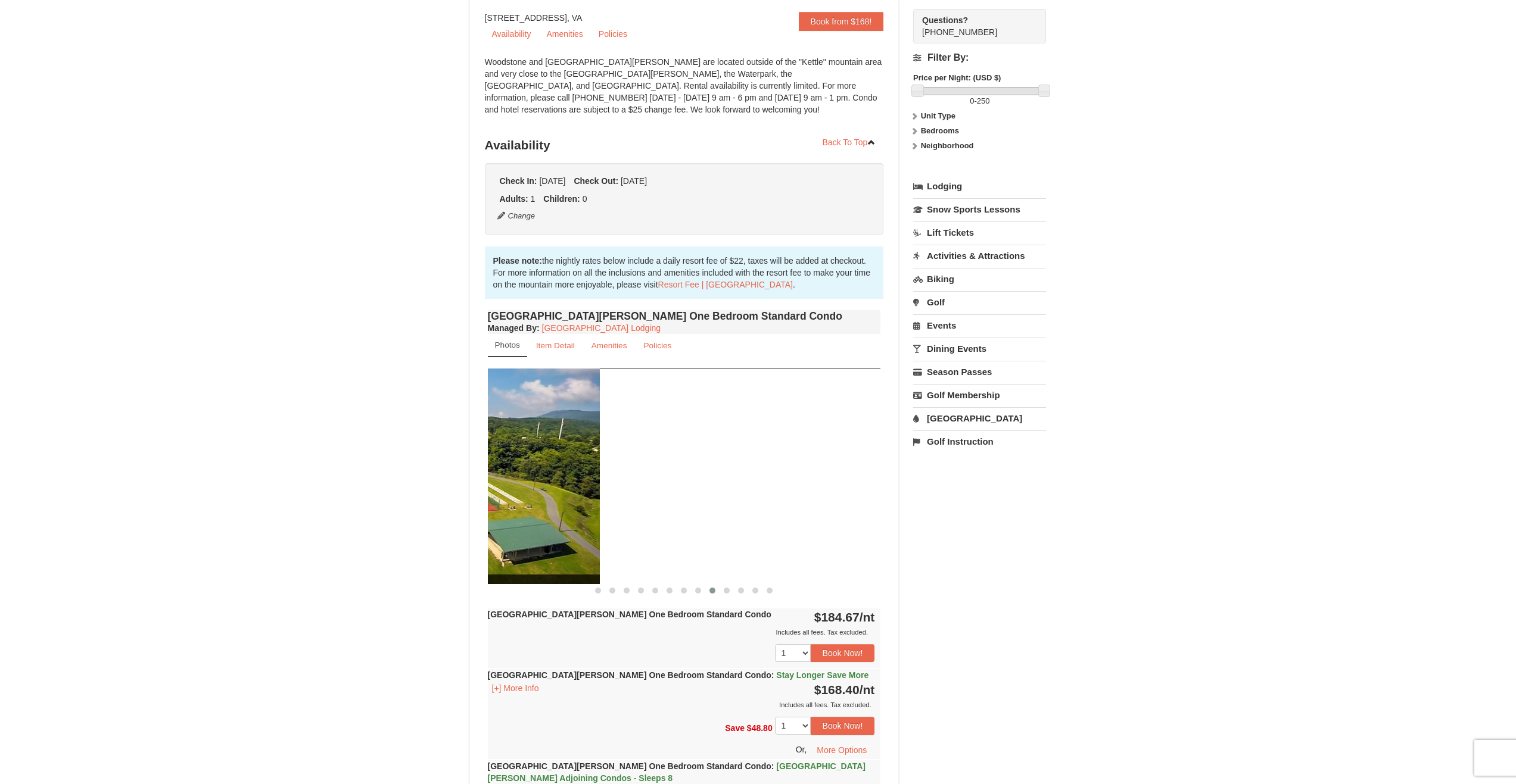
drag, startPoint x: 805, startPoint y: 464, endPoint x: 500, endPoint y: 475, distance: 305.2
click at [503, 475] on img at bounding box center [403, 476] width 393 height 215
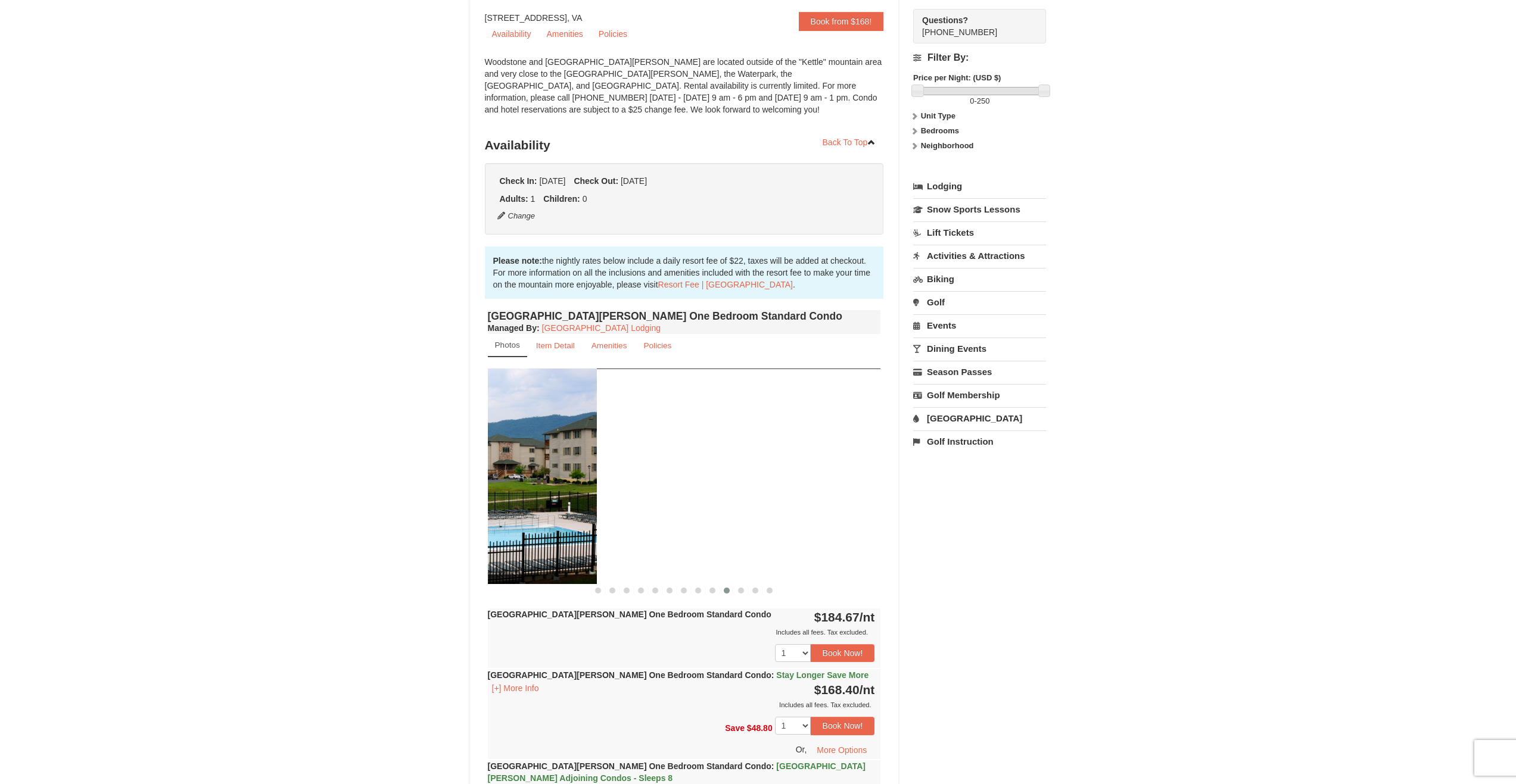
drag, startPoint x: 819, startPoint y: 487, endPoint x: 466, endPoint y: 494, distance: 353.1
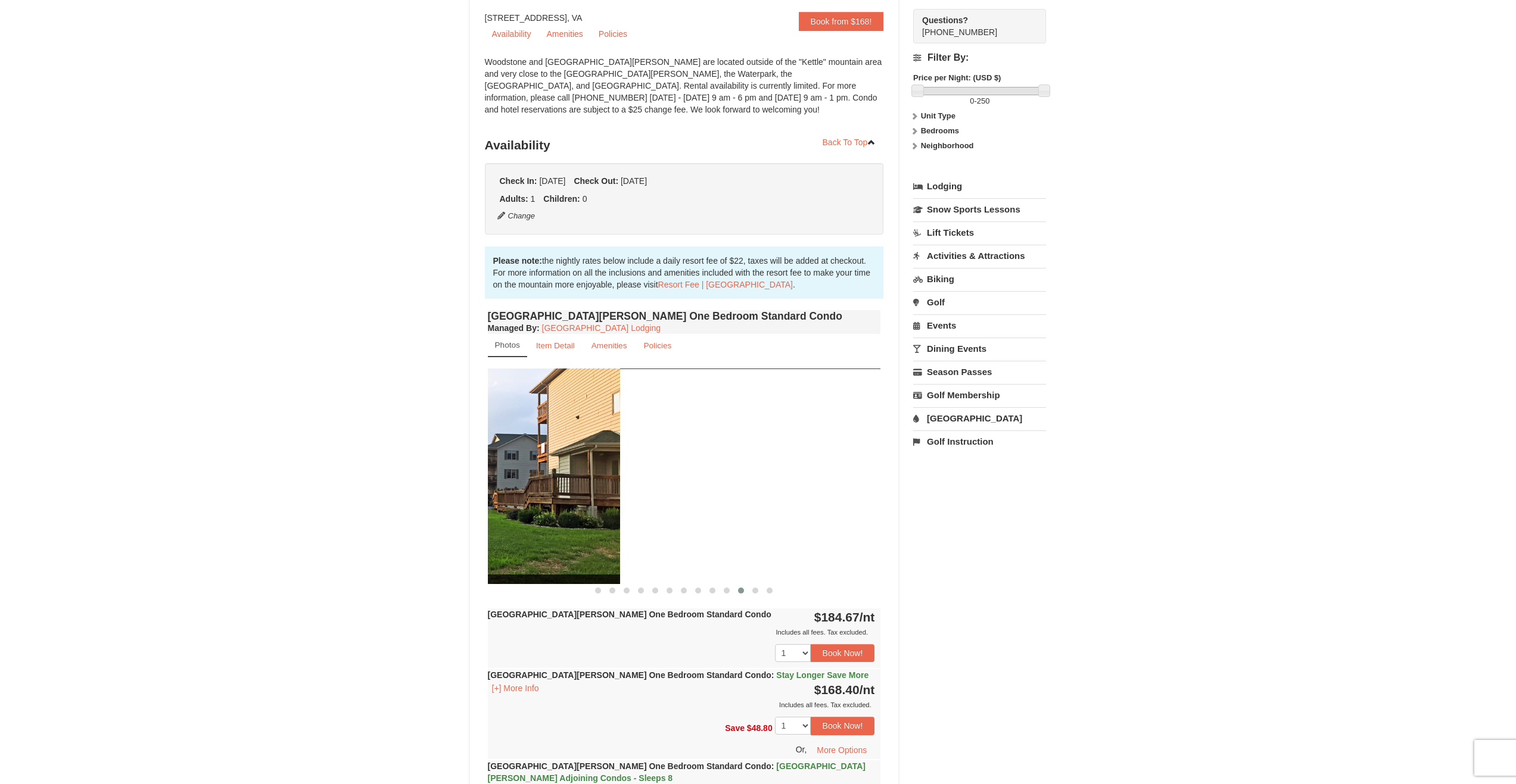
drag, startPoint x: 822, startPoint y: 465, endPoint x: 514, endPoint y: 456, distance: 308.1
click at [516, 456] on img at bounding box center [423, 476] width 393 height 215
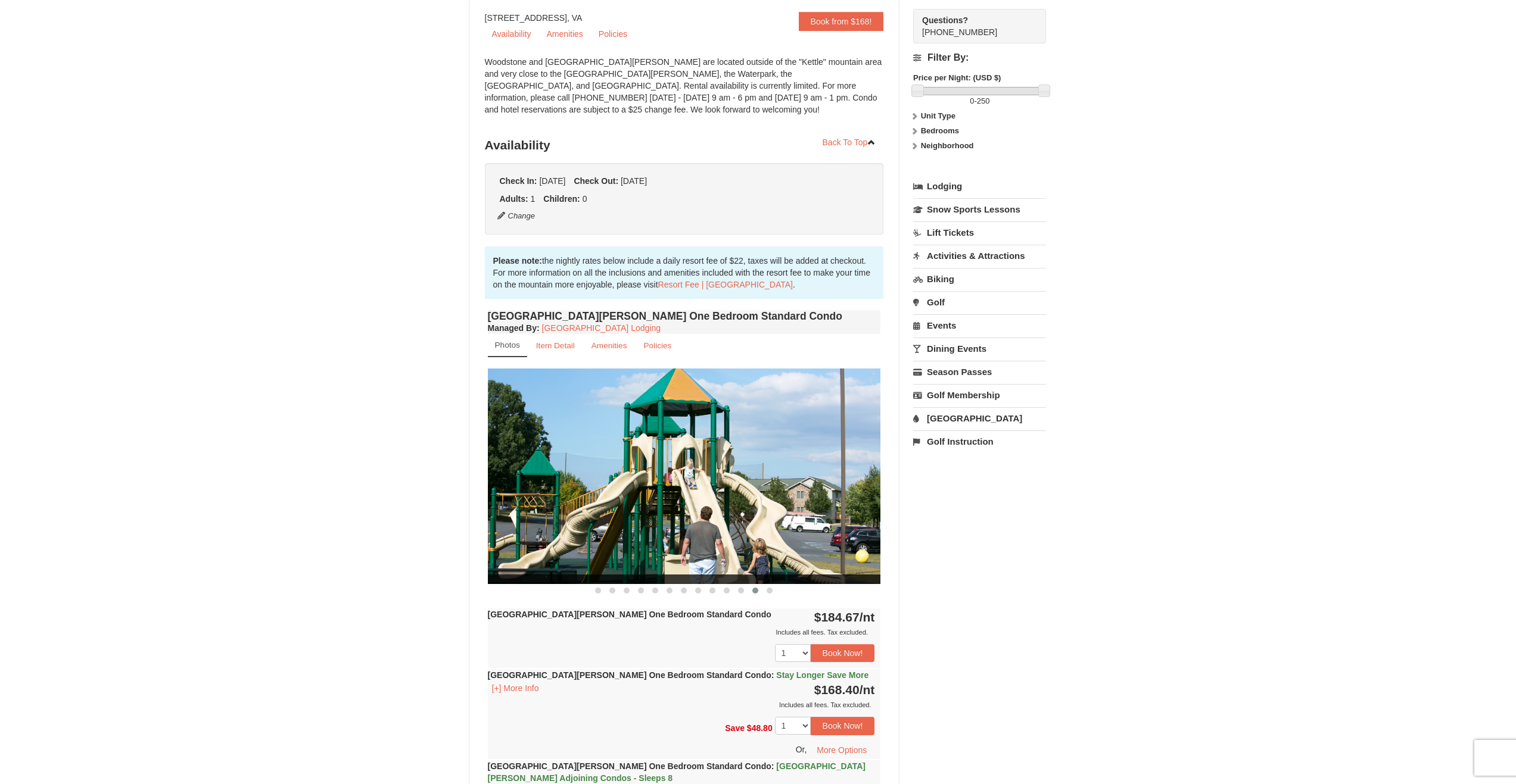
drag, startPoint x: 801, startPoint y: 478, endPoint x: 639, endPoint y: 477, distance: 162.0
click at [606, 482] on img at bounding box center [684, 476] width 393 height 215
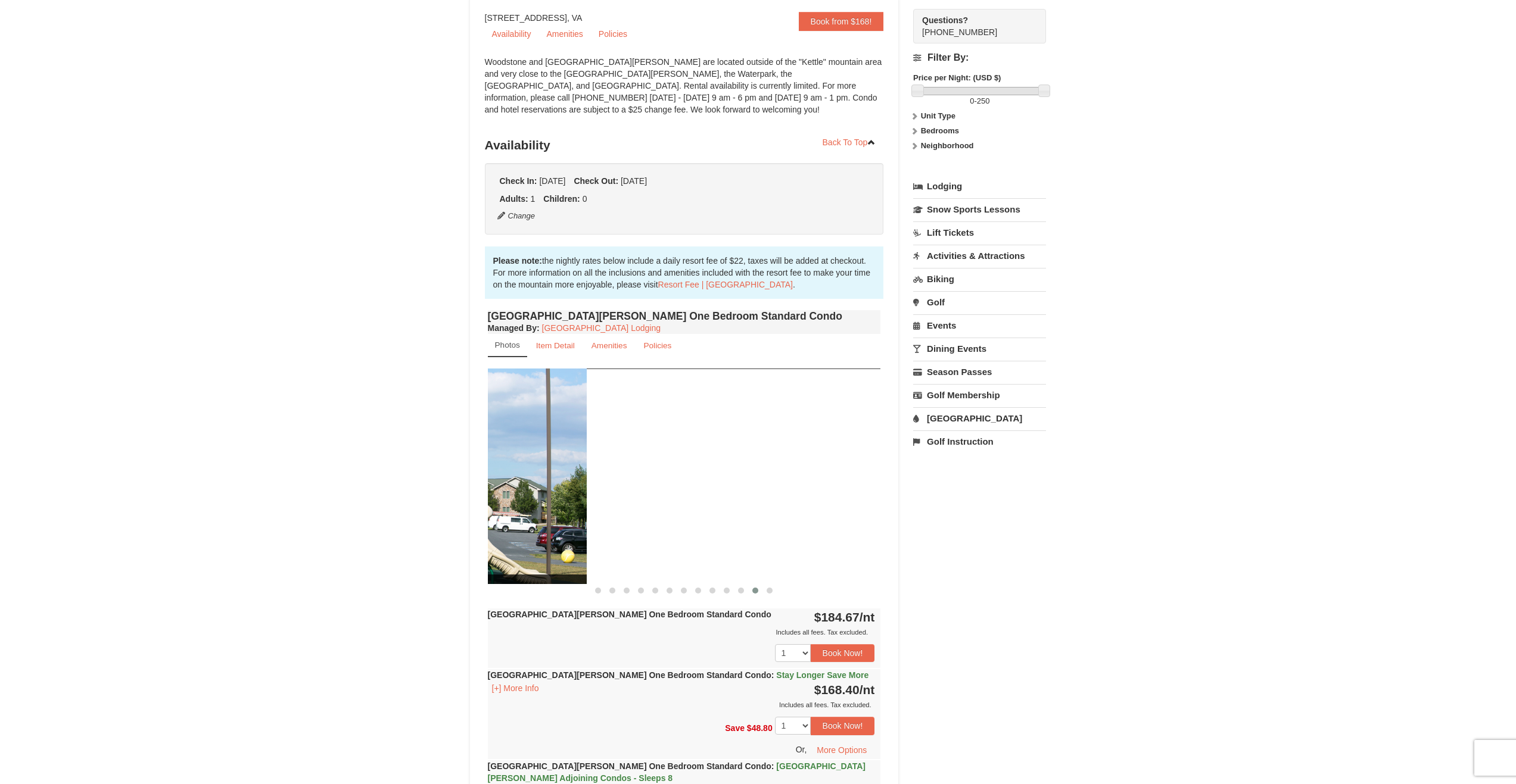
drag, startPoint x: 775, startPoint y: 477, endPoint x: 444, endPoint y: 481, distance: 331.0
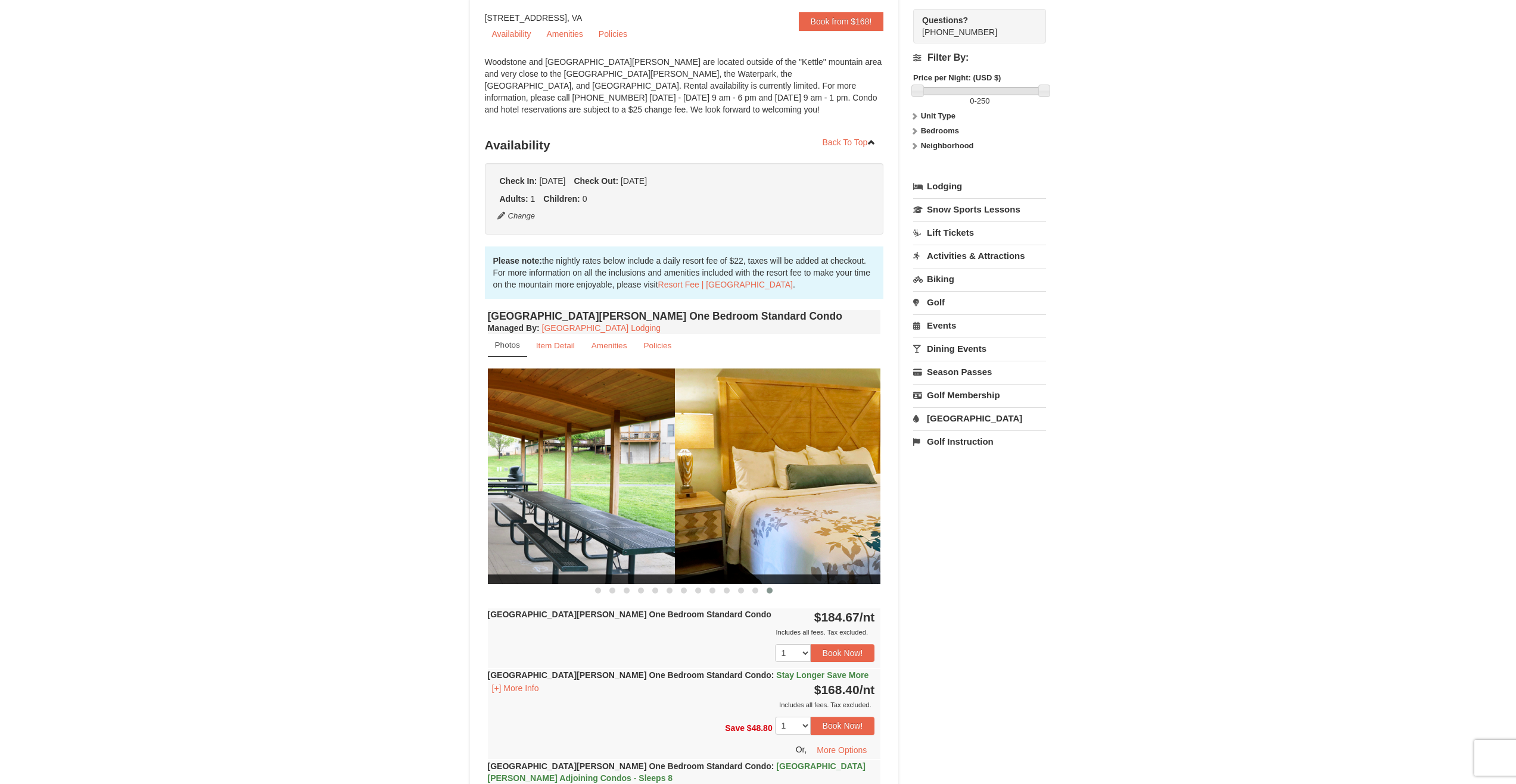
drag, startPoint x: 775, startPoint y: 479, endPoint x: 433, endPoint y: 475, distance: 342.0
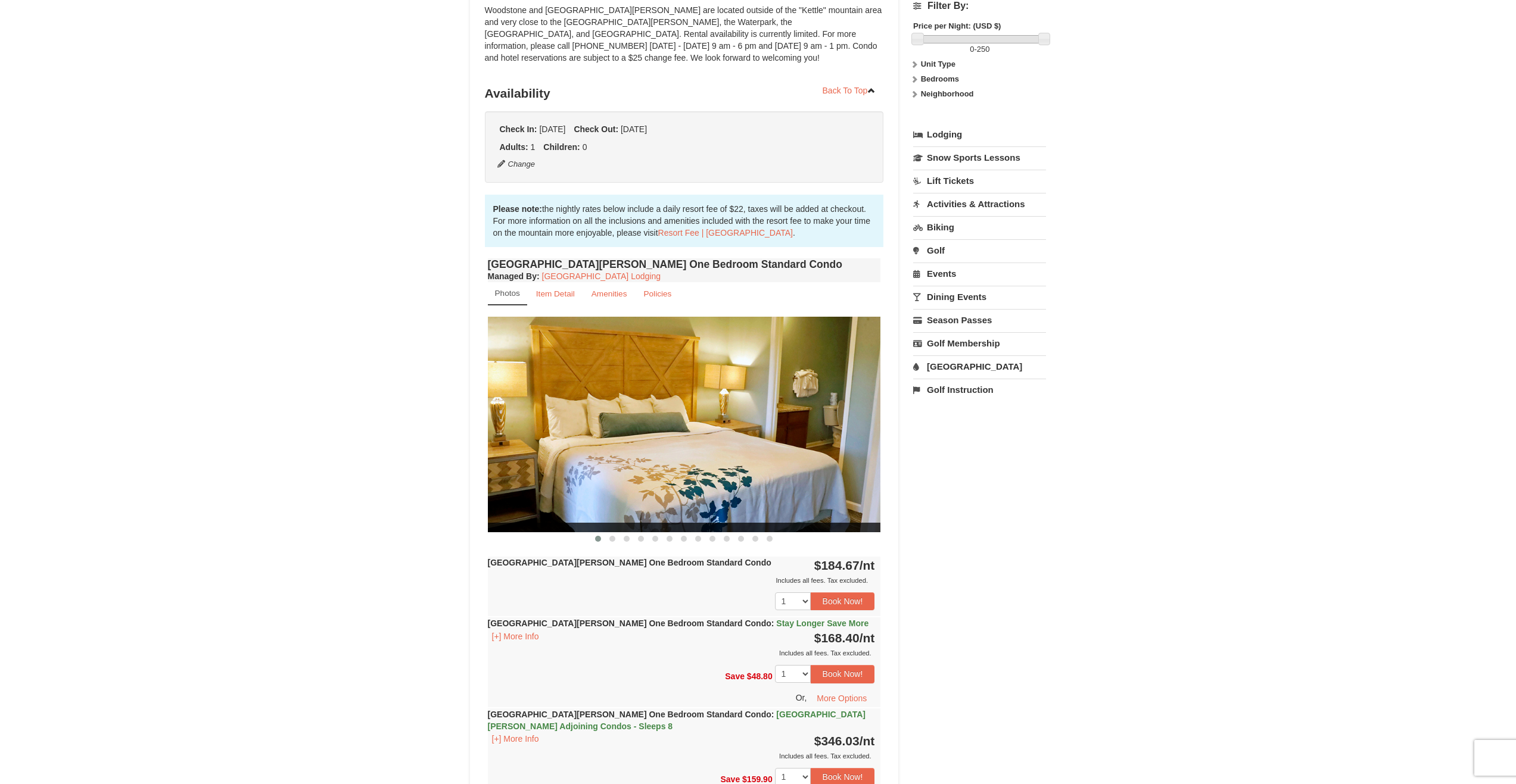
scroll to position [179, 0]
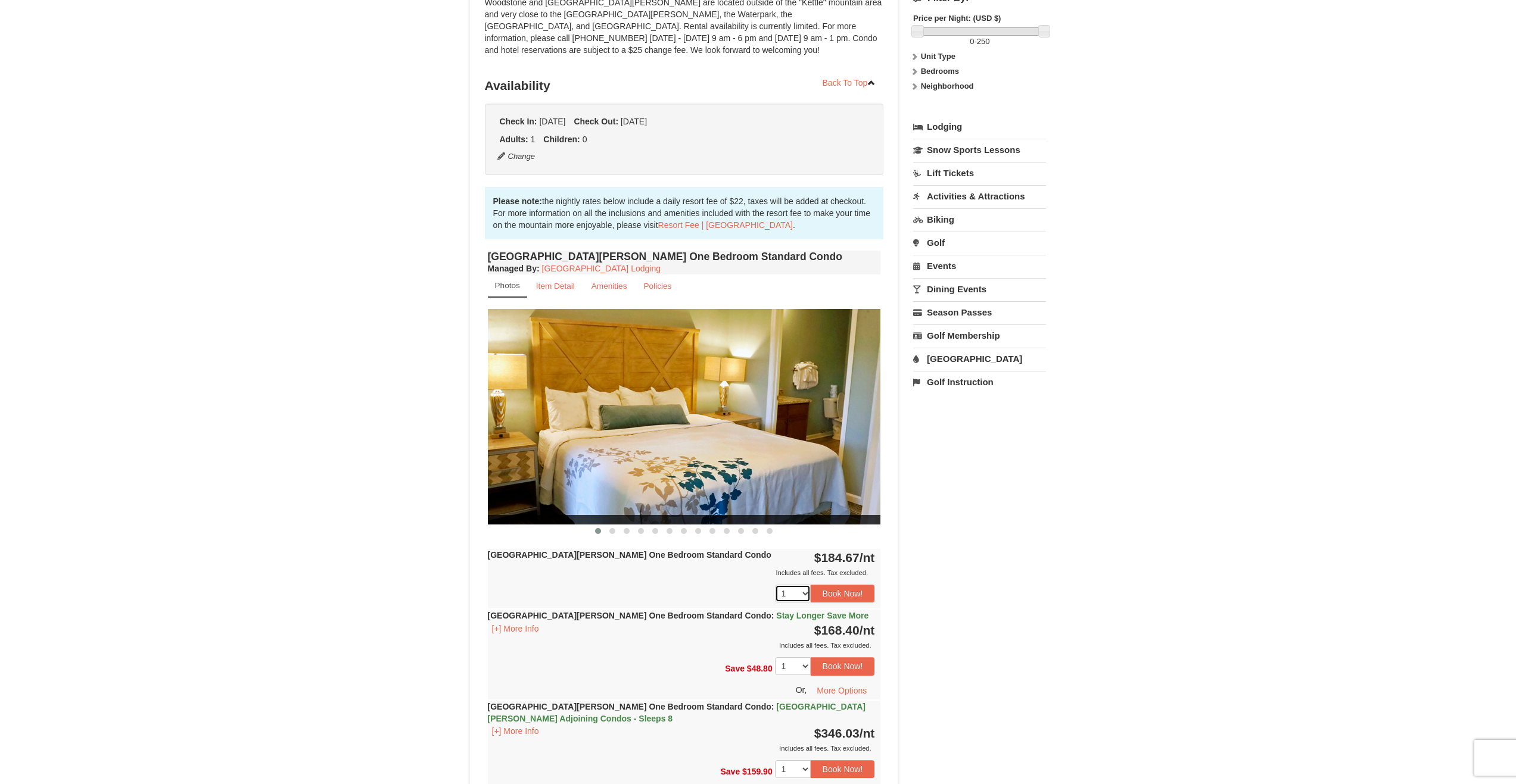
click at [805, 595] on select "1 2 3 4 5 6 7 8 9 10 11 12 13 14 15 16 17 18" at bounding box center [792, 593] width 36 height 18
click at [805, 595] on select "1 2 3 4 5 6 7 8 9 10 11 12 13 14 15 16 17 18" at bounding box center [792, 593] width 36 height 18
click at [839, 592] on button "Book Now!" at bounding box center [842, 593] width 64 height 18
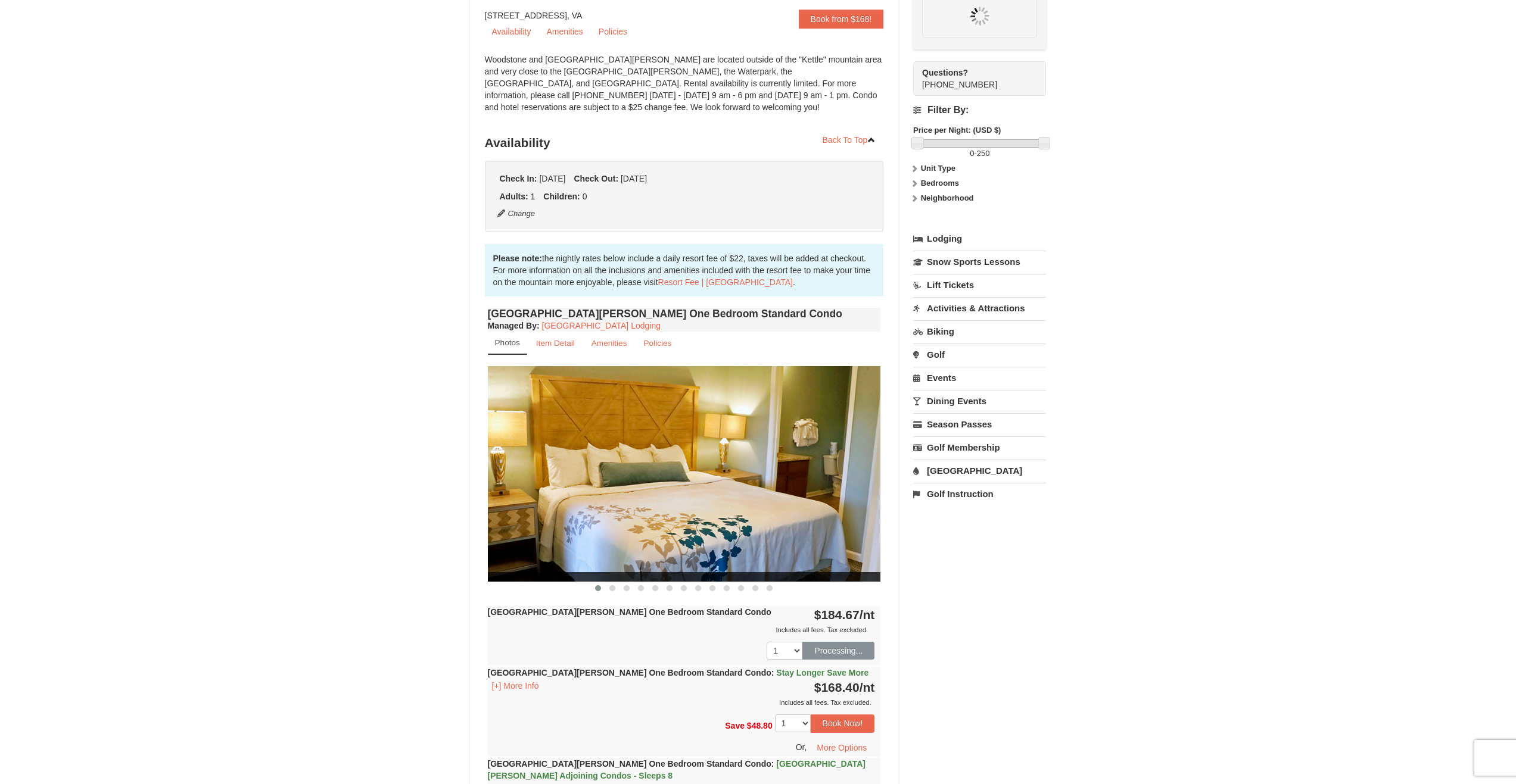
scroll to position [116, 0]
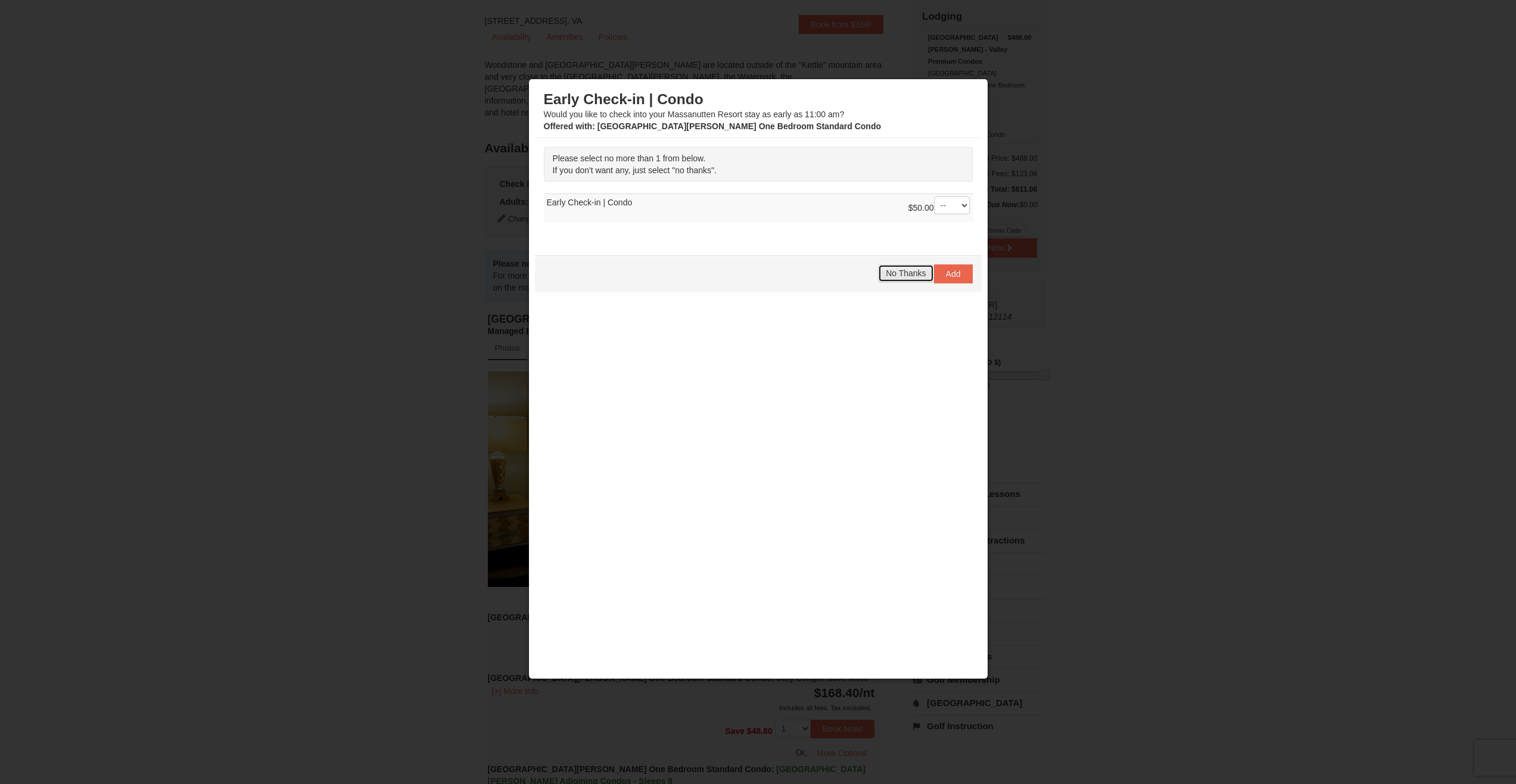
click at [891, 274] on span "No Thanks" at bounding box center [905, 274] width 40 height 10
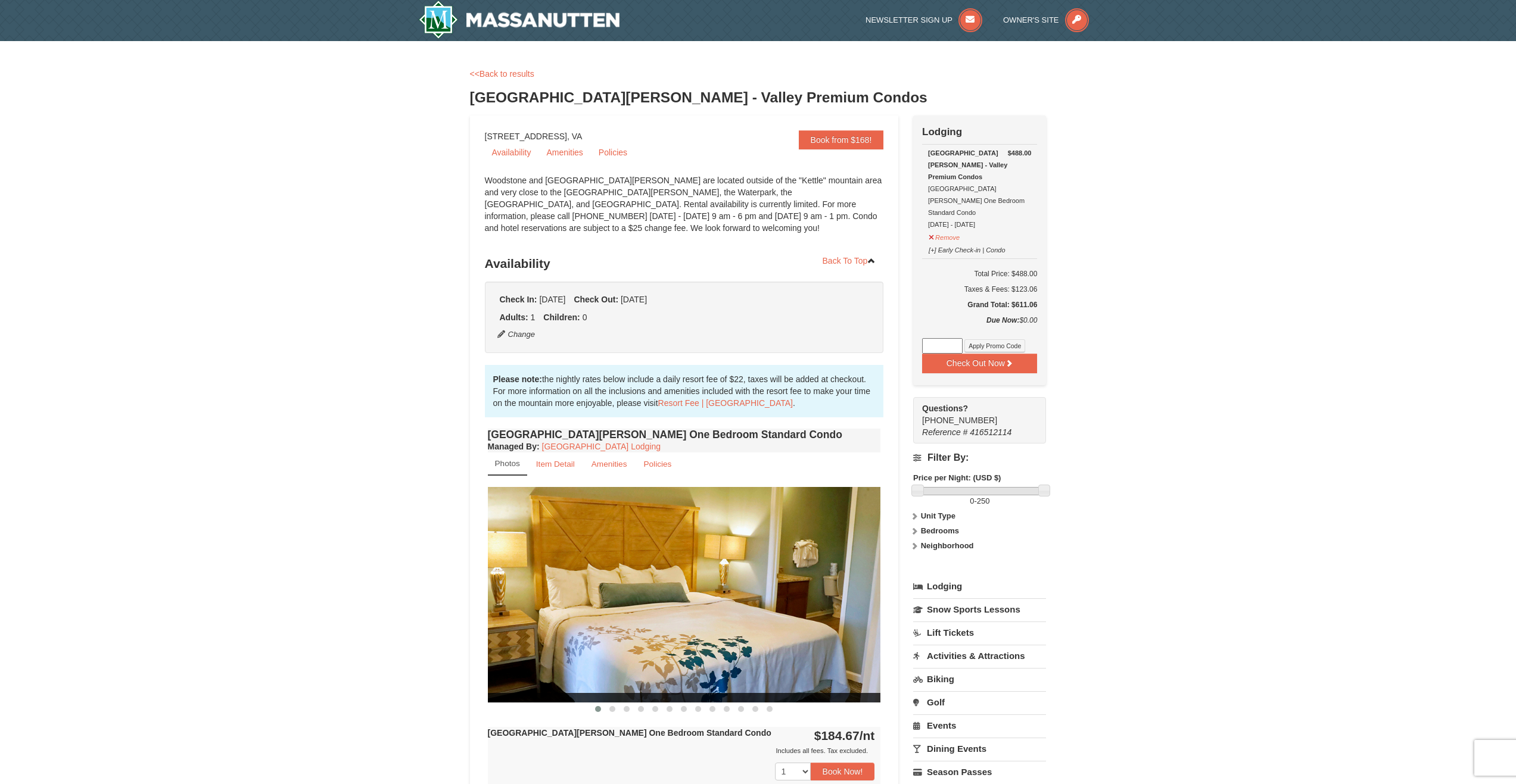
scroll to position [0, 0]
click at [976, 354] on button "Check Out Now" at bounding box center [979, 364] width 115 height 19
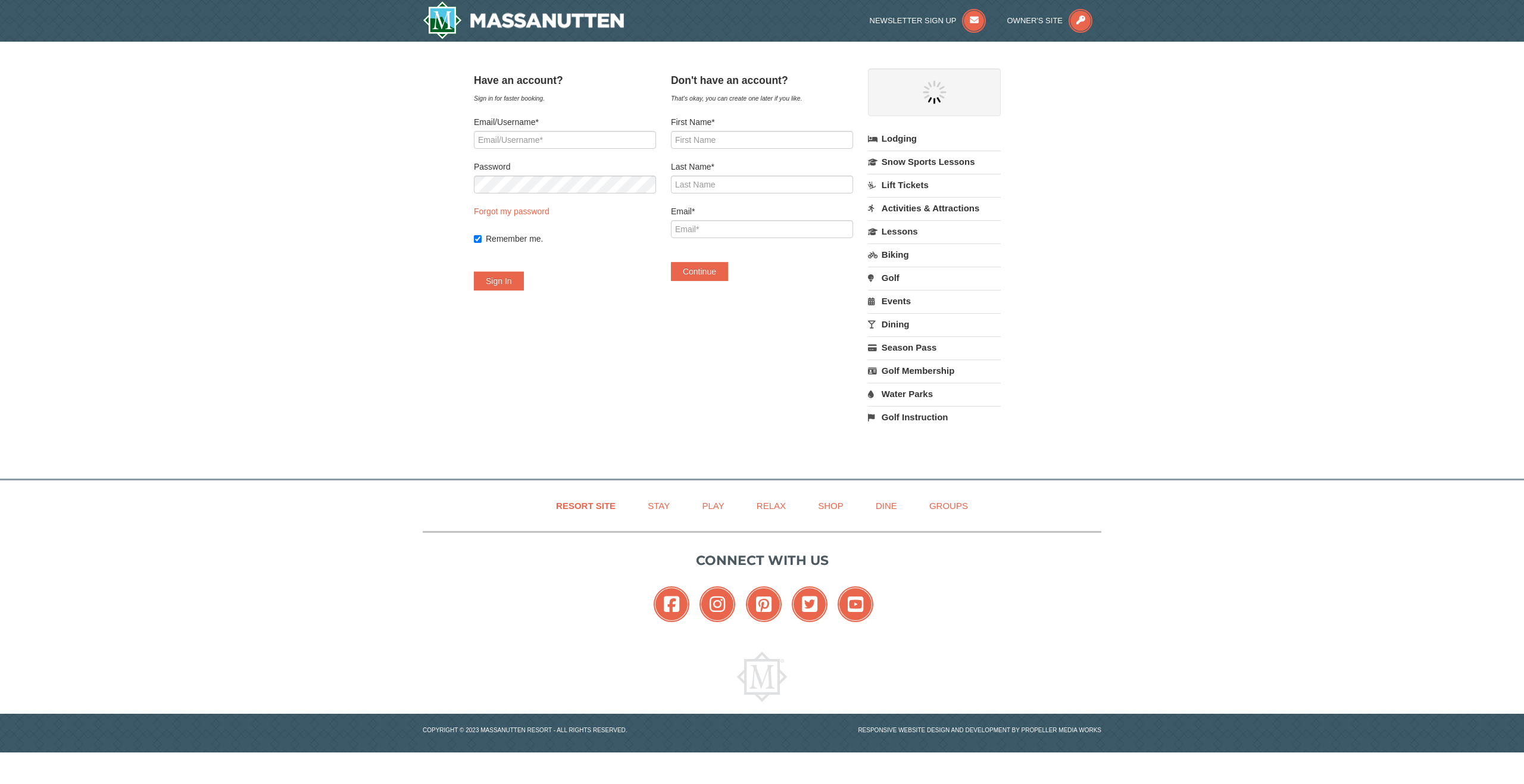
select select "10"
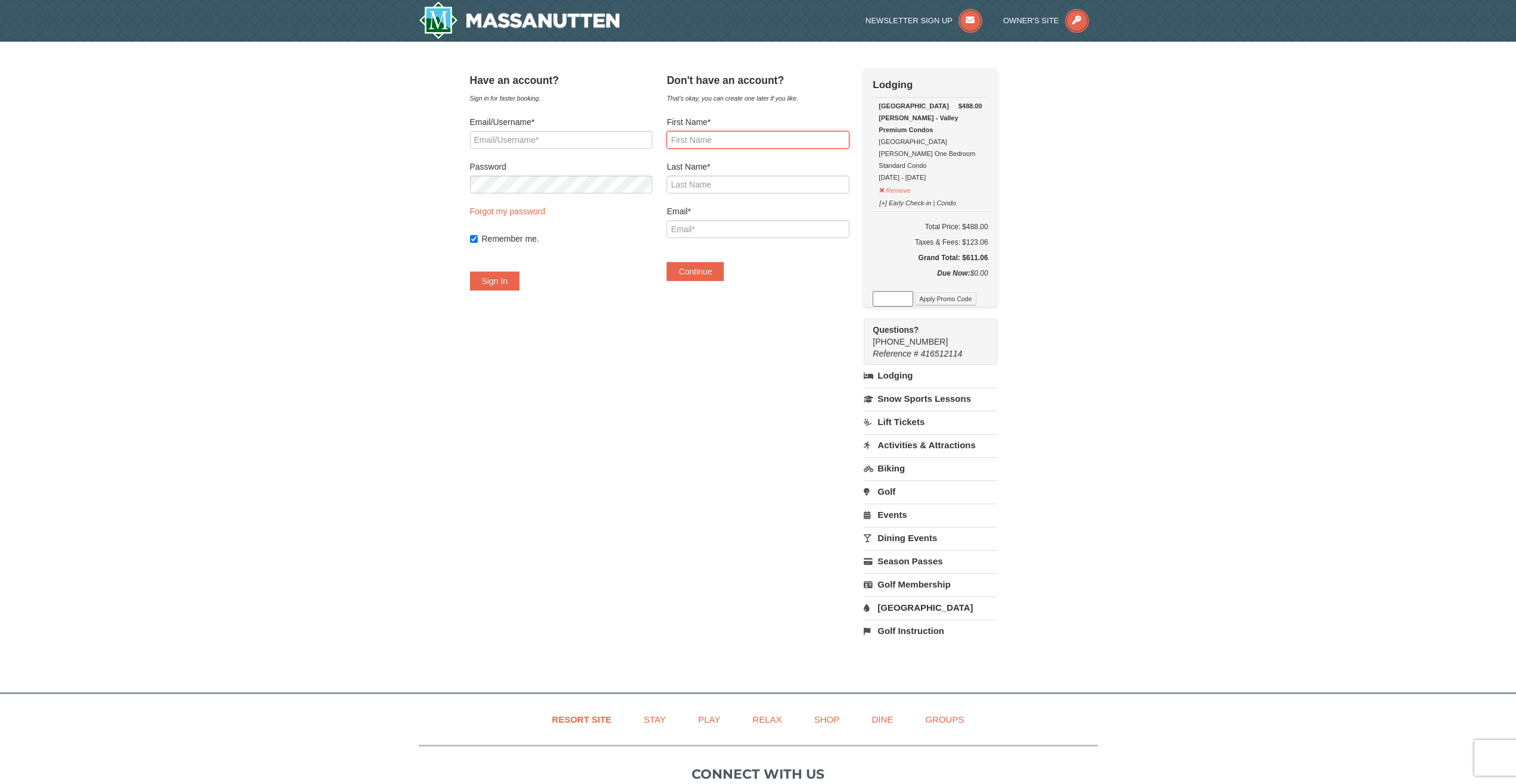
click at [711, 138] on input "First Name*" at bounding box center [757, 139] width 182 height 18
click at [701, 138] on input "First Name*" at bounding box center [757, 139] width 182 height 18
type input "Giovanni"
type input "Mothersille"
click at [701, 226] on input "Email*" at bounding box center [757, 229] width 182 height 18
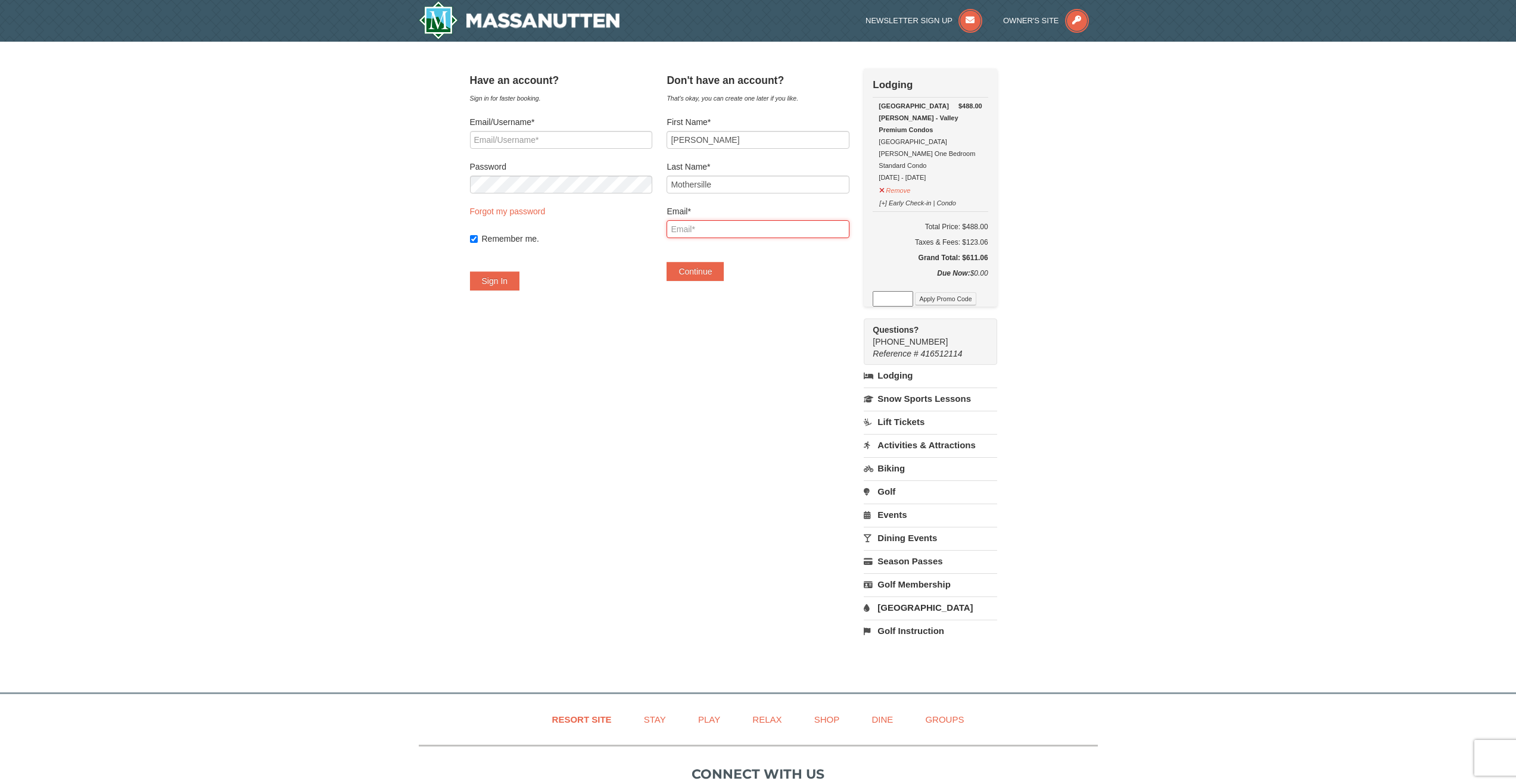
type input "vizhion@yahoo.com"
click at [708, 271] on button "Continue" at bounding box center [694, 271] width 57 height 19
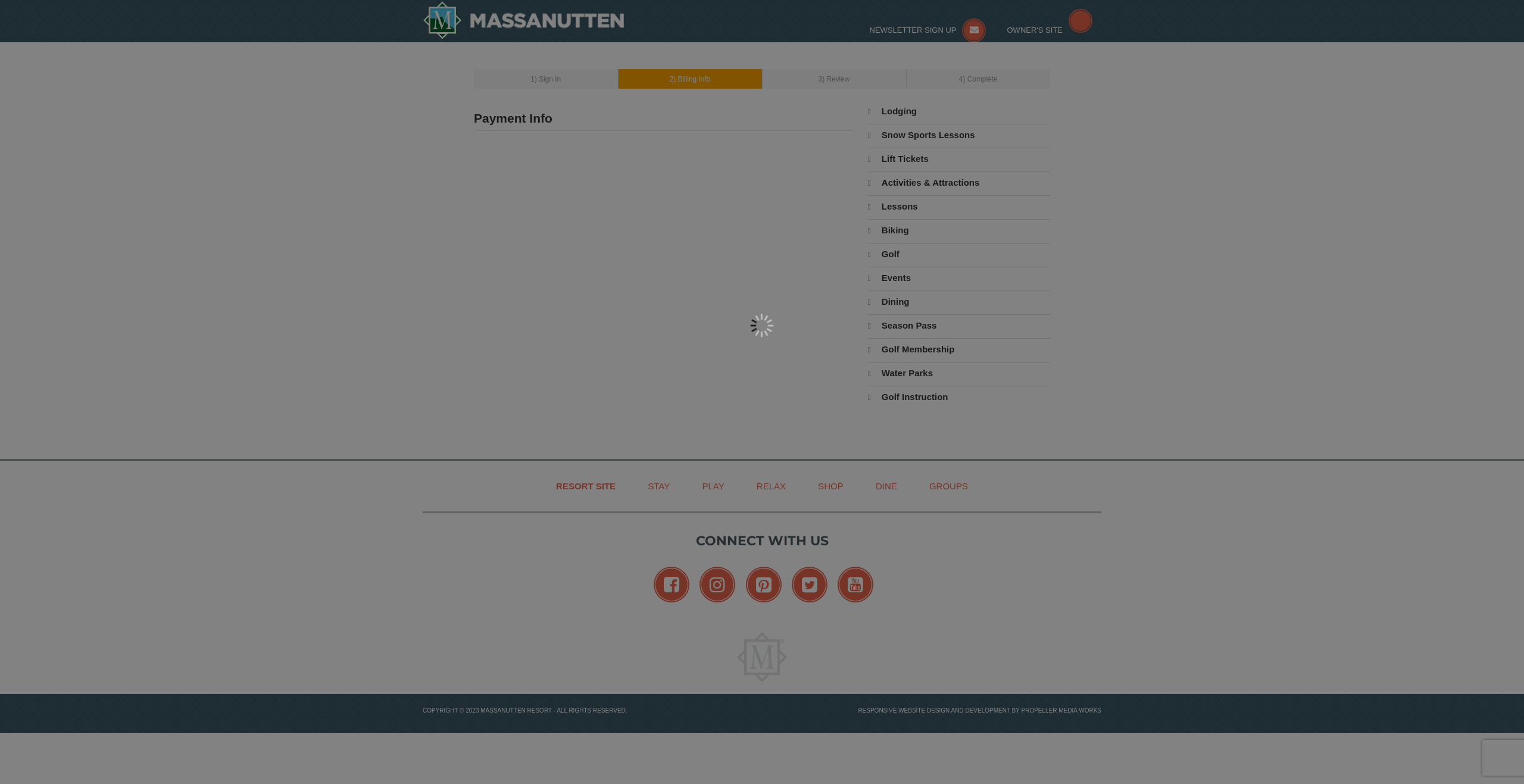
type input "[PERSON_NAME]"
type input "[EMAIL_ADDRESS][DOMAIN_NAME]"
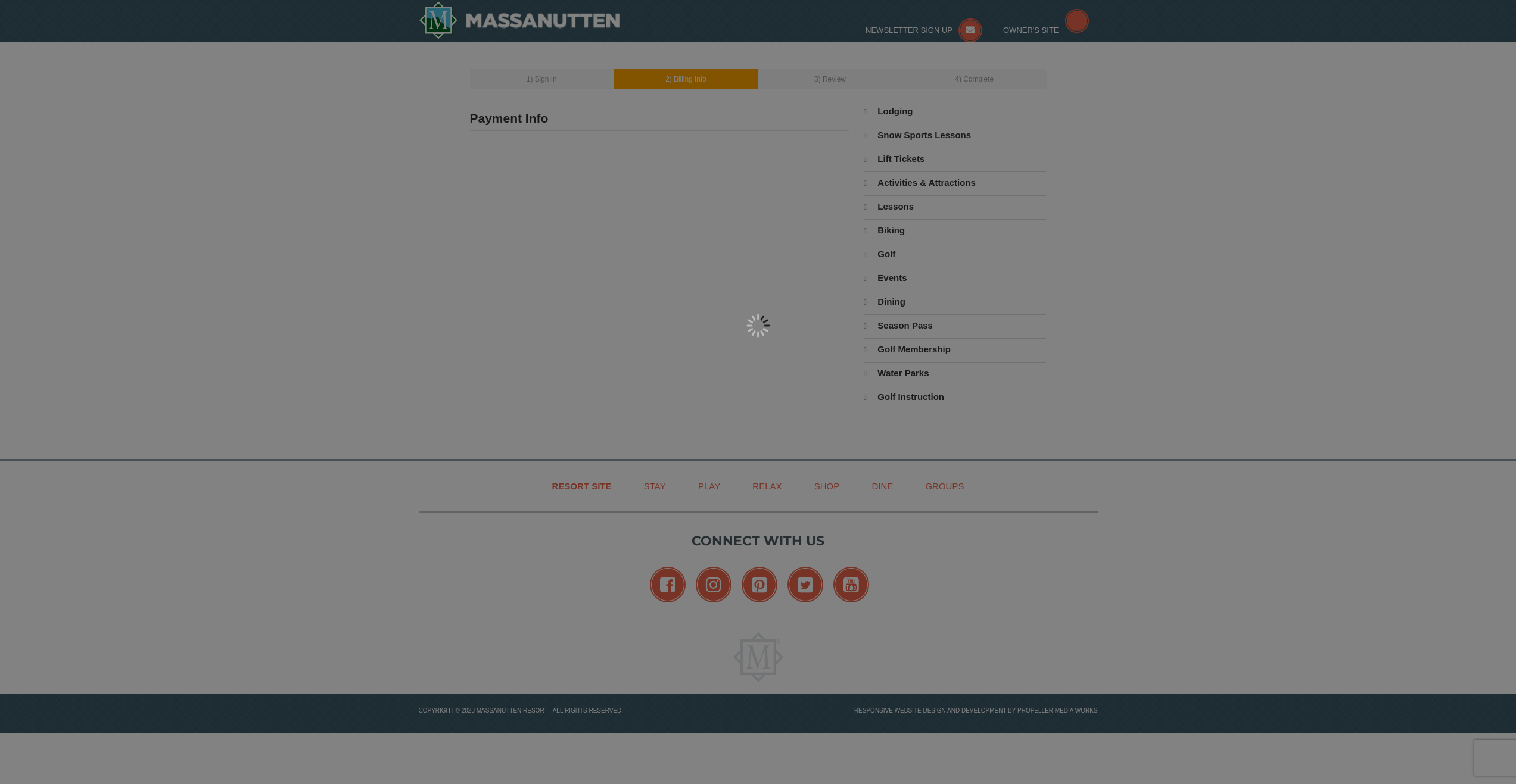
select select "10"
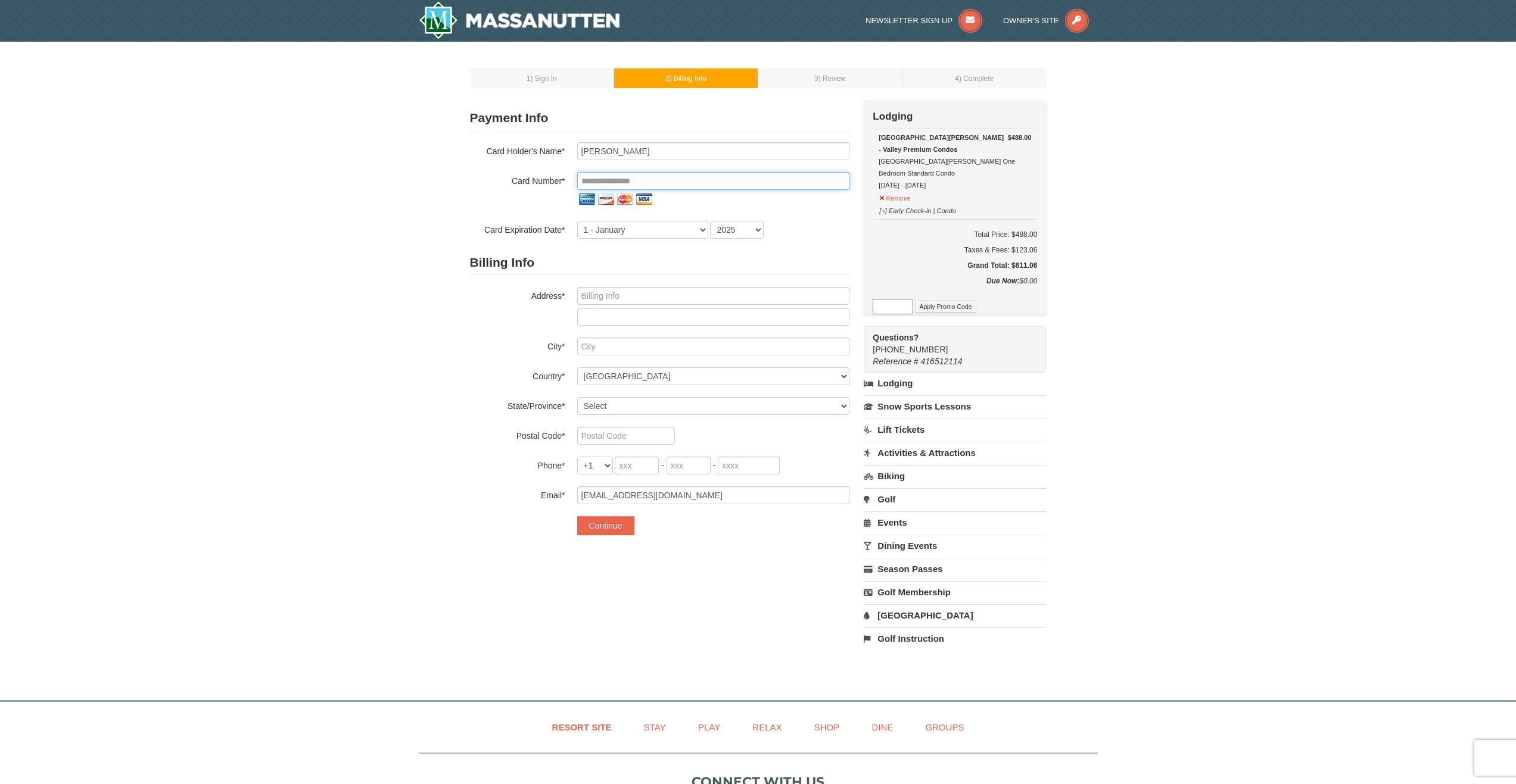
click at [706, 181] on input "tel" at bounding box center [713, 181] width 272 height 18
type input "**********"
click at [760, 229] on select "2025 2026 2027 2028 2029 2030 2031 2032 2033 2034" at bounding box center [737, 229] width 53 height 18
select select "2028"
click at [710, 221] on select "2025 2026 2027 2028 2029 2030 2031 2032 2033 2034" at bounding box center [737, 229] width 53 height 18
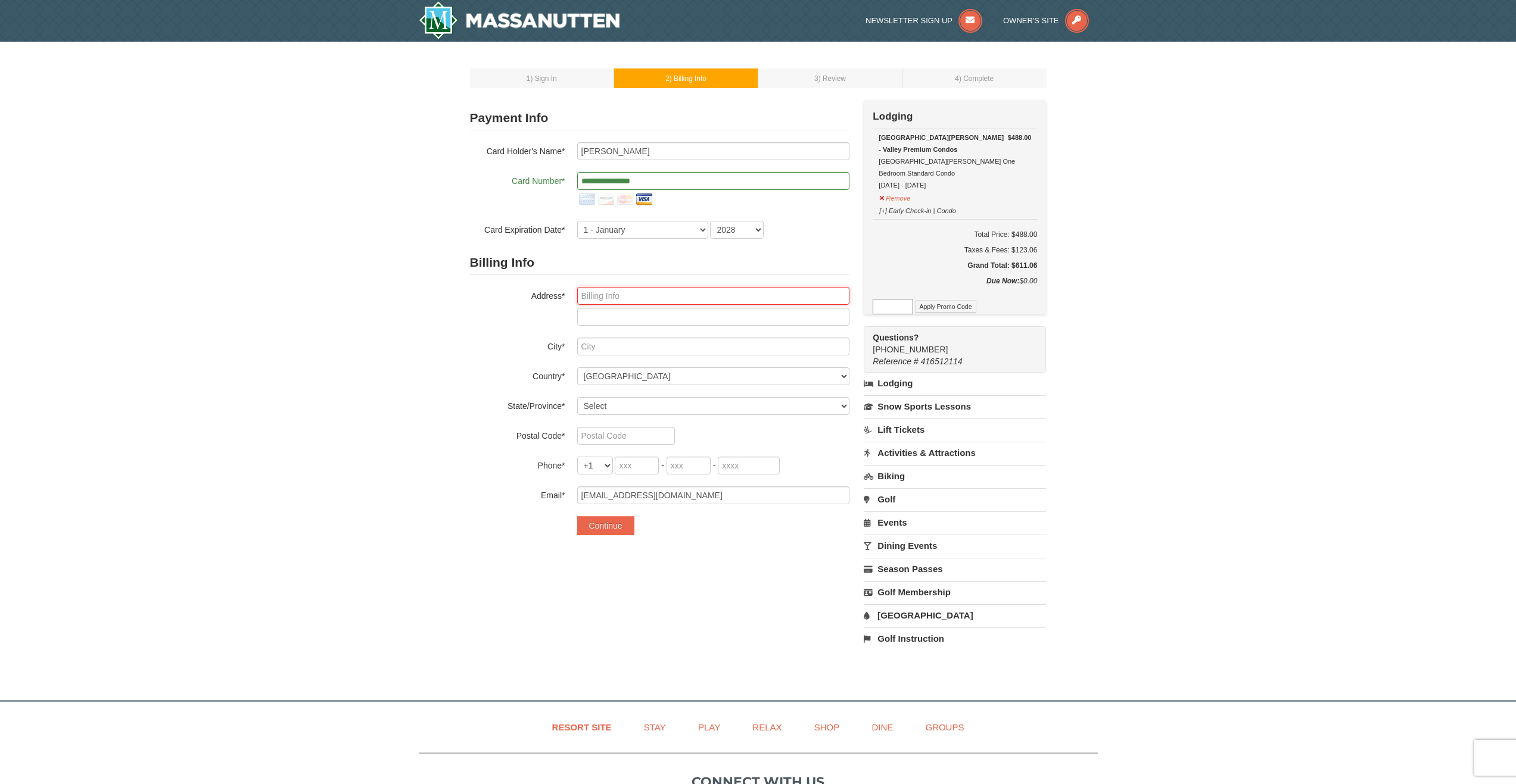
click at [592, 293] on input "text" at bounding box center [713, 295] width 272 height 18
type input "1125 Palm Street"
type input "Hopewell"
select select "VA"
type input "23860"
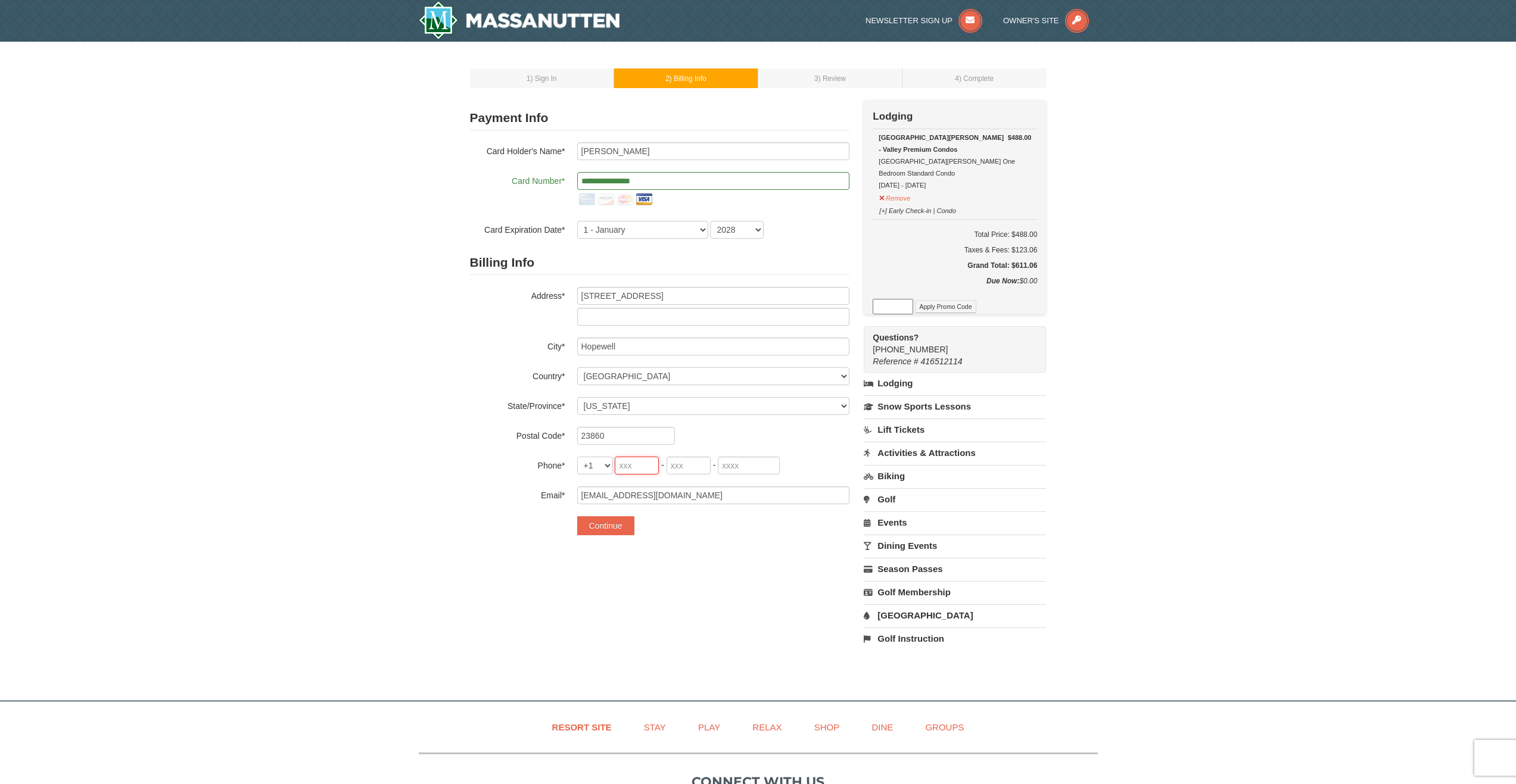
click at [644, 465] on input "tel" at bounding box center [637, 465] width 44 height 18
type input "804"
type input "882"
type input "3347"
click at [607, 529] on button "Continue" at bounding box center [605, 525] width 57 height 19
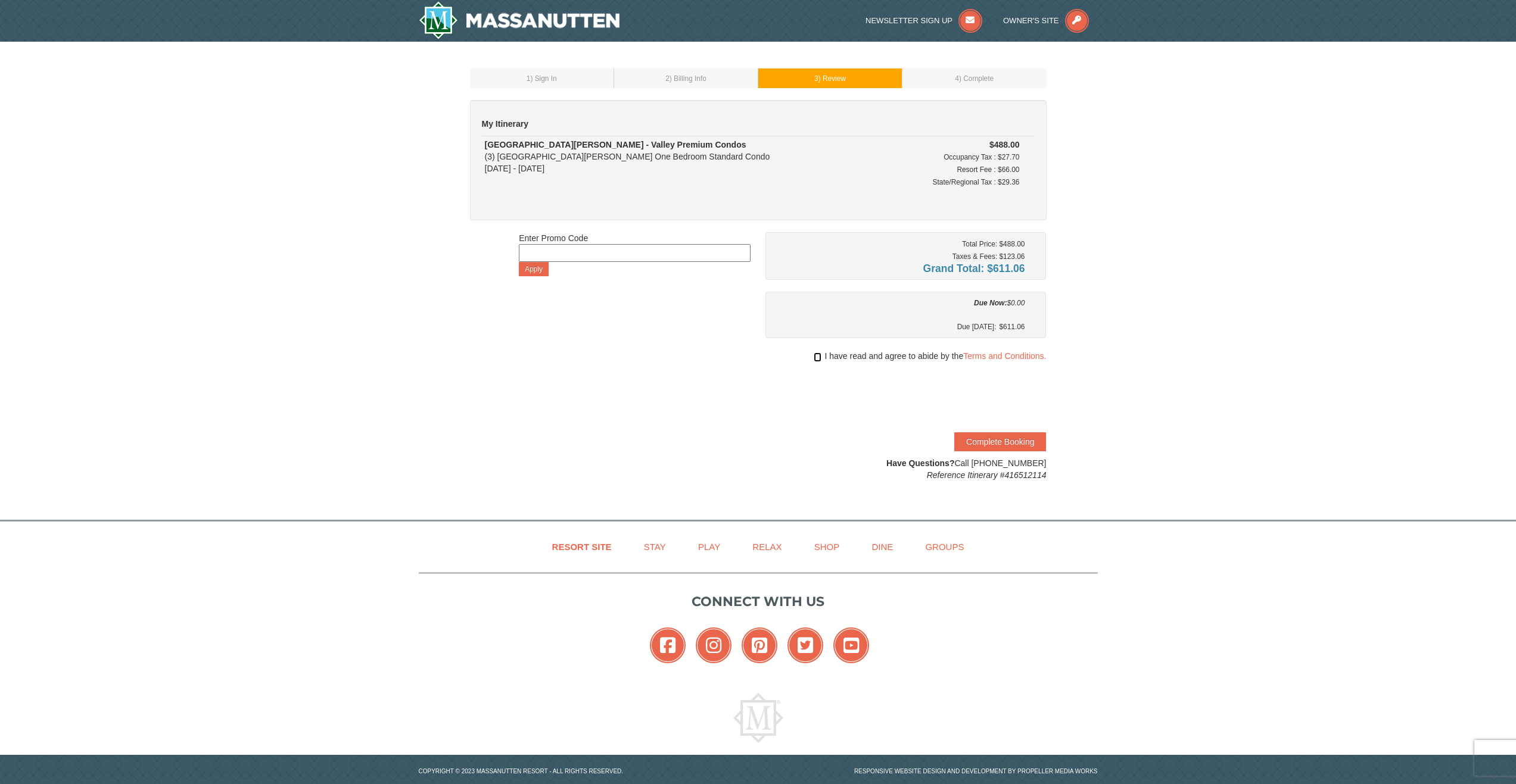
click at [815, 356] on input "checkbox" at bounding box center [817, 357] width 8 height 10
checkbox input "true"
click at [1006, 438] on button "Complete Booking" at bounding box center [1000, 442] width 91 height 19
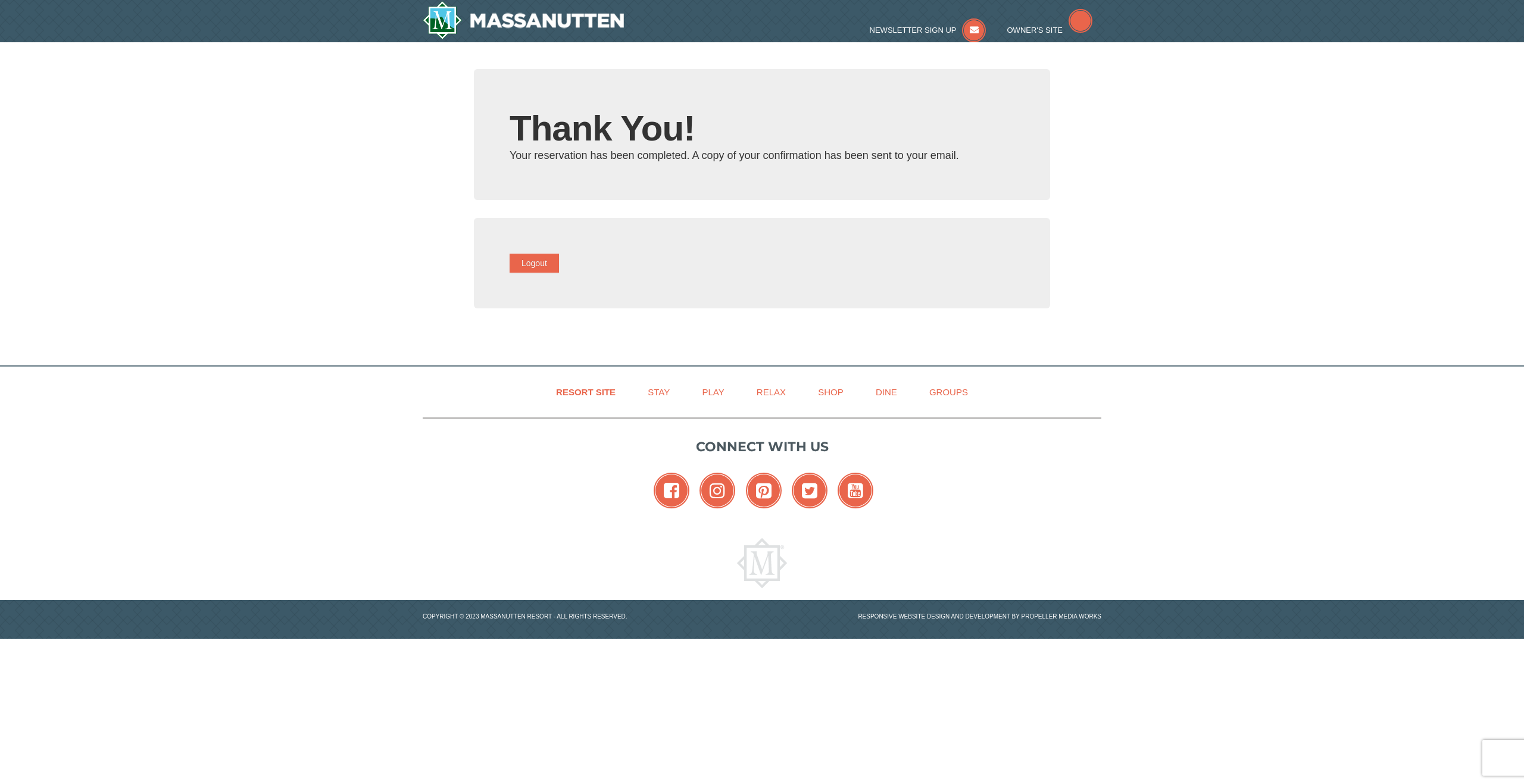
type input "[EMAIL_ADDRESS][DOMAIN_NAME]"
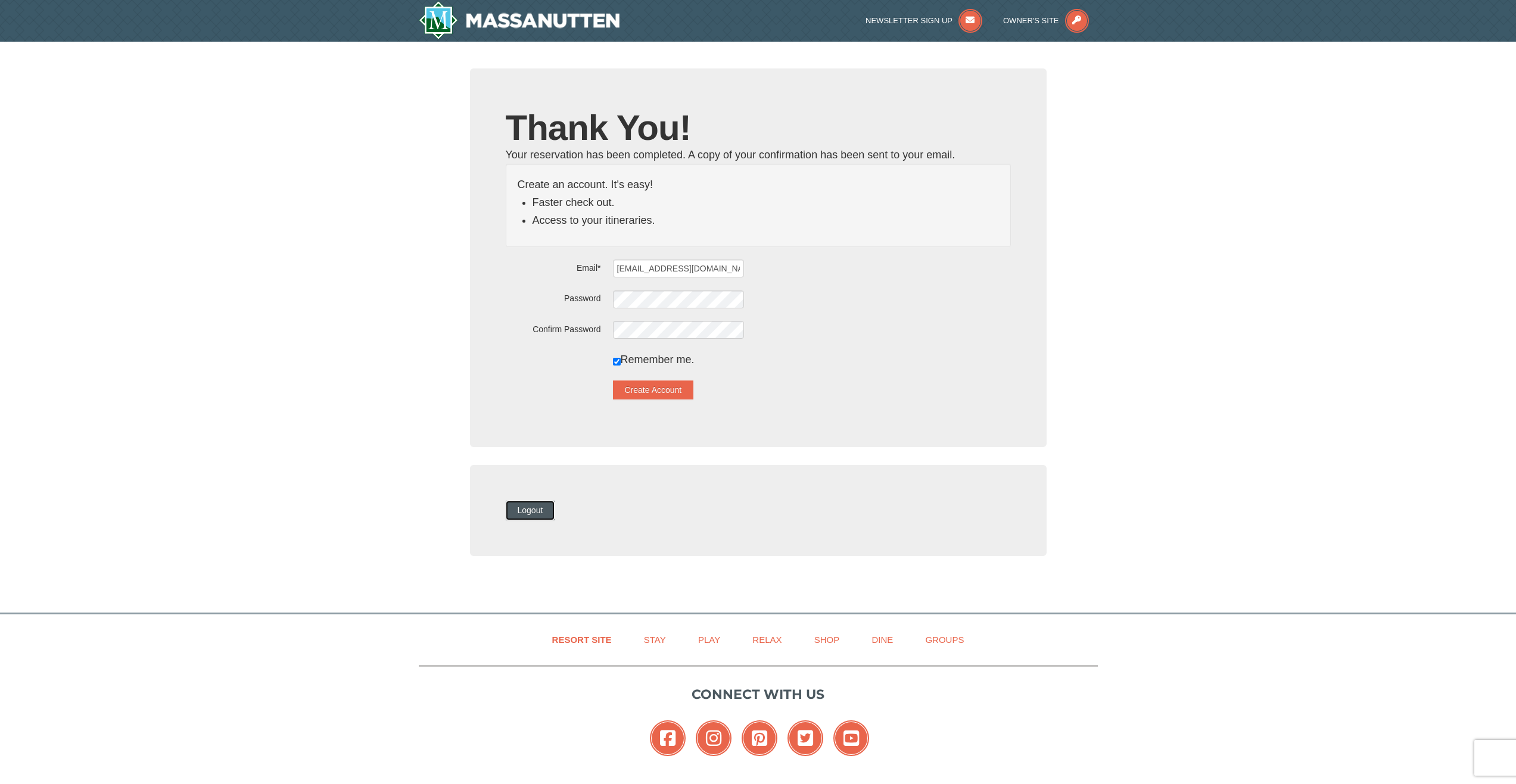
drag, startPoint x: 543, startPoint y: 510, endPoint x: 611, endPoint y: 524, distance: 69.4
click at [544, 510] on button "Logout" at bounding box center [530, 510] width 49 height 19
